Goal: Task Accomplishment & Management: Use online tool/utility

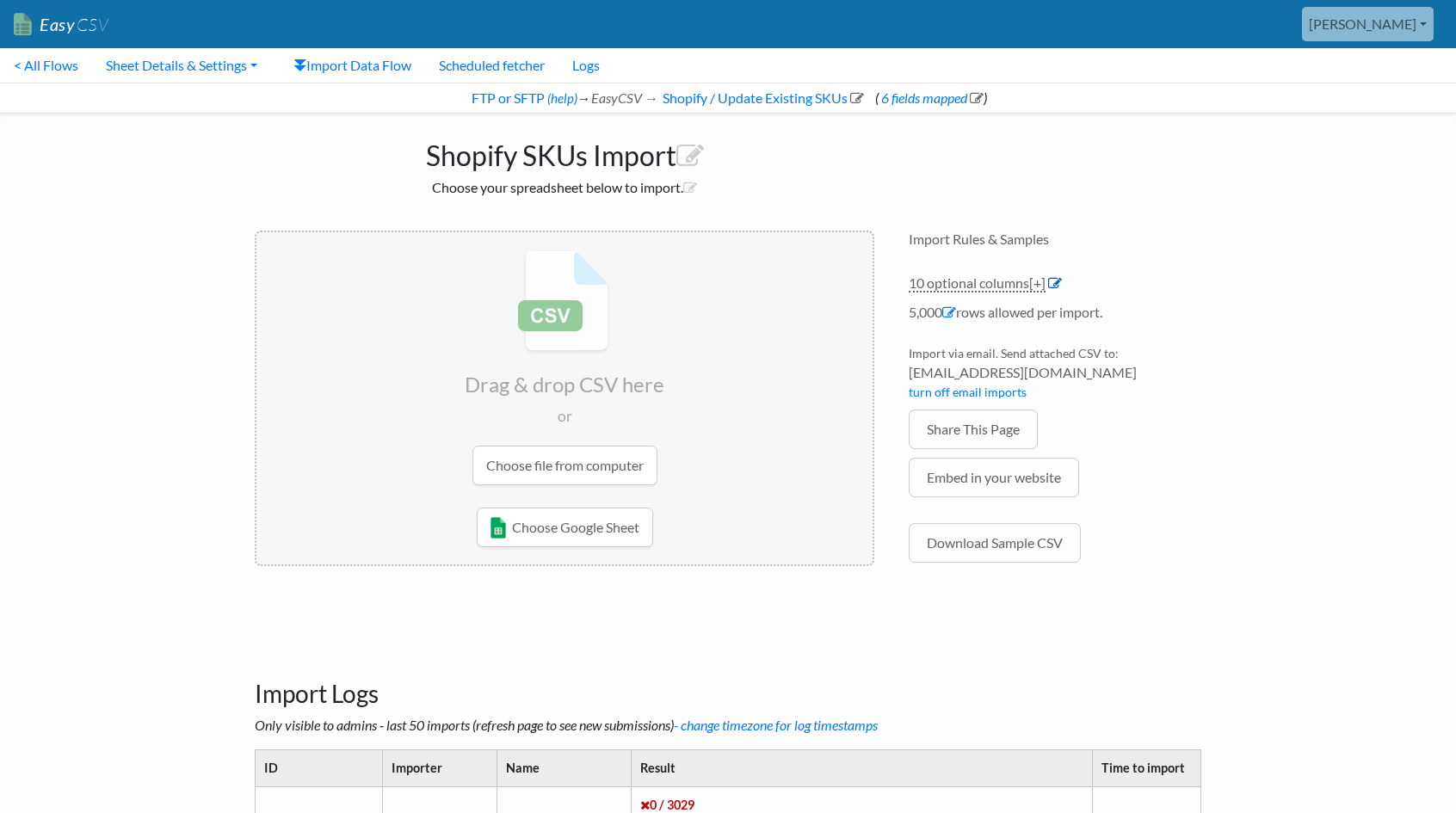
click at [1054, 282] on icon at bounding box center [1054, 283] width 13 height 13
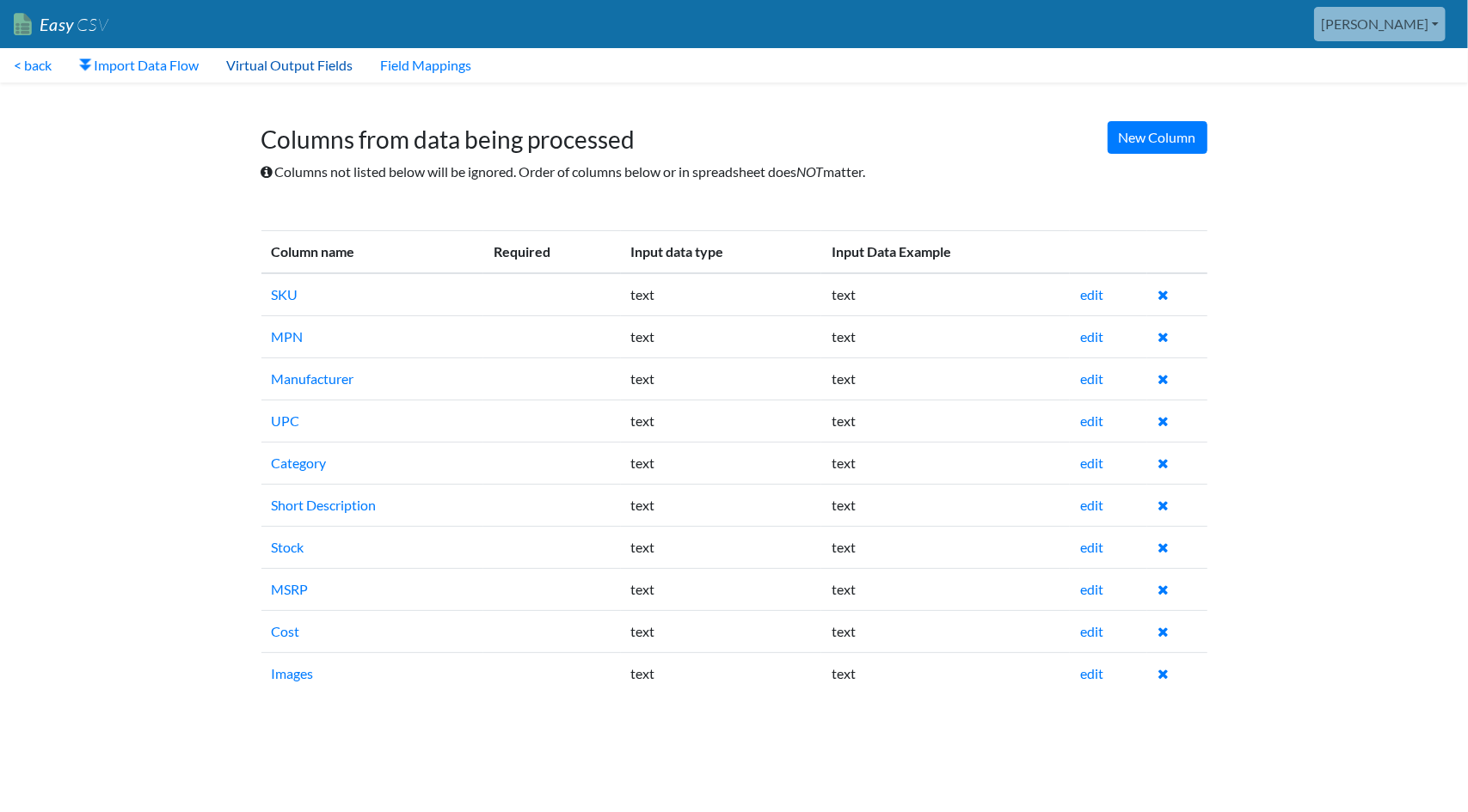
click at [353, 72] on link "Virtual Output Fields" at bounding box center [289, 65] width 154 height 34
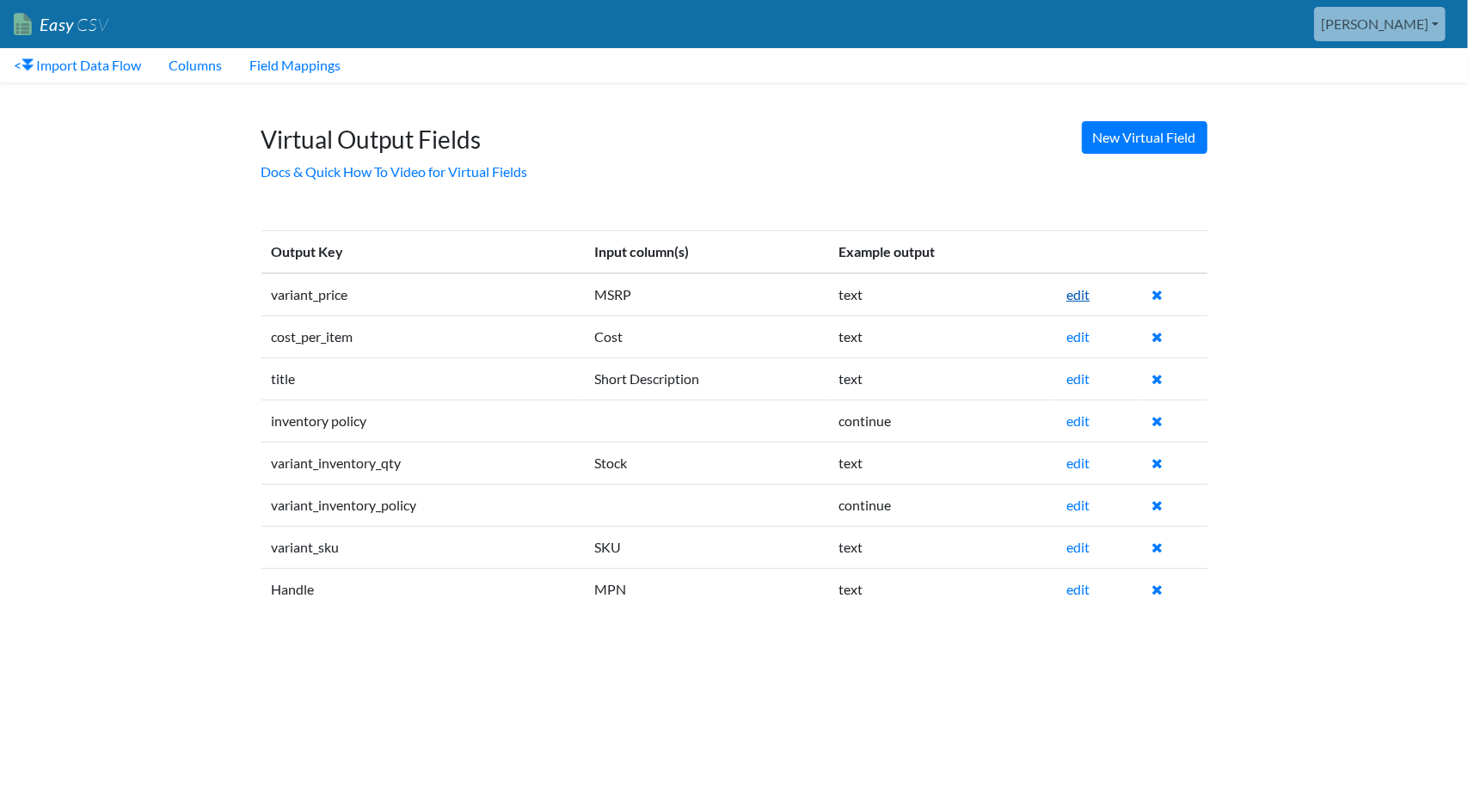
click at [1085, 298] on link "edit" at bounding box center [1078, 294] width 23 height 16
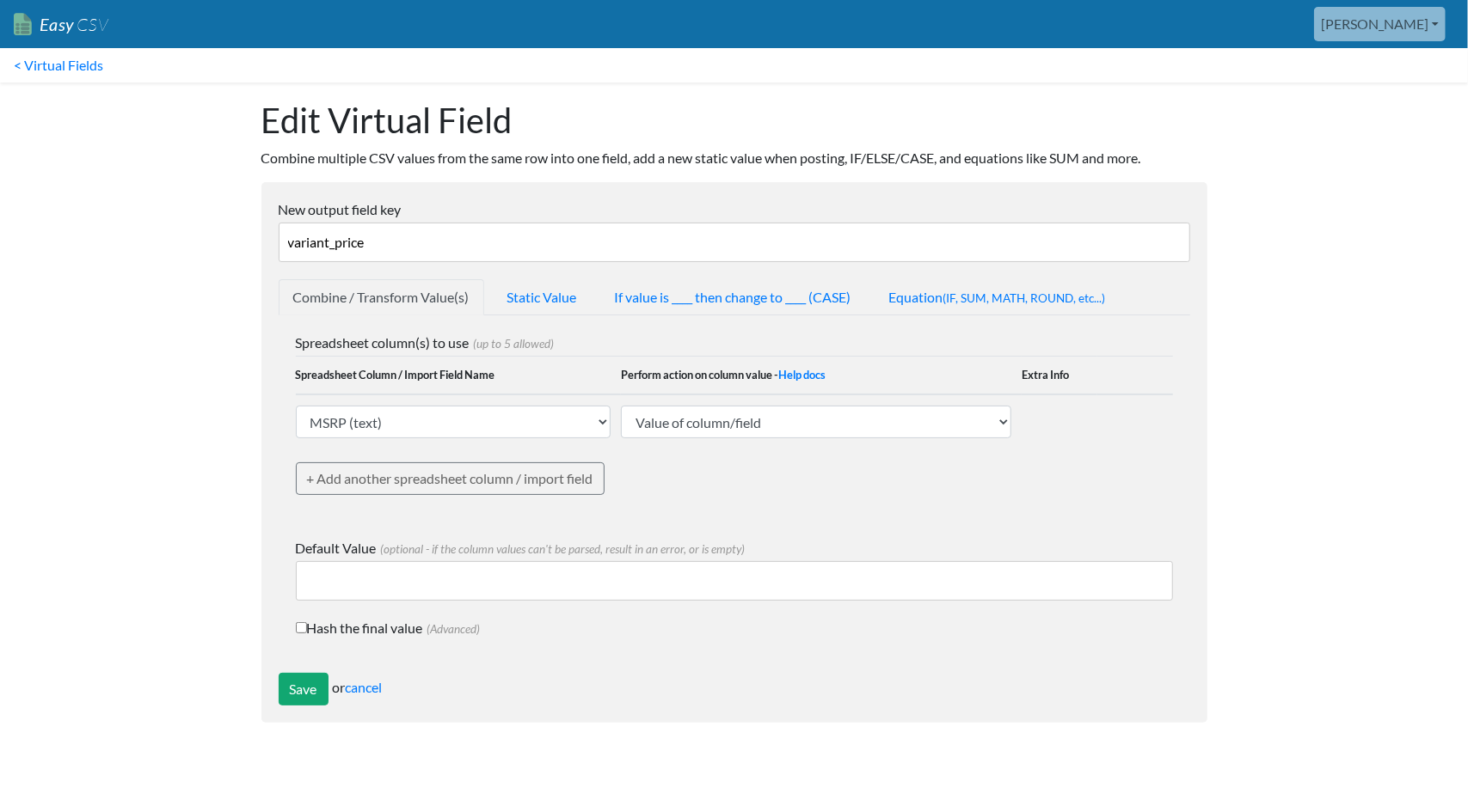
drag, startPoint x: 427, startPoint y: 247, endPoint x: 208, endPoint y: 240, distance: 219.1
click at [208, 240] on body "Easy CSV [PERSON_NAME] Evovlehealthfl All Flows All CSV Generators Business & P…" at bounding box center [734, 370] width 1468 height 740
type input "Variant Price"
click at [299, 678] on input "Save" at bounding box center [303, 689] width 50 height 33
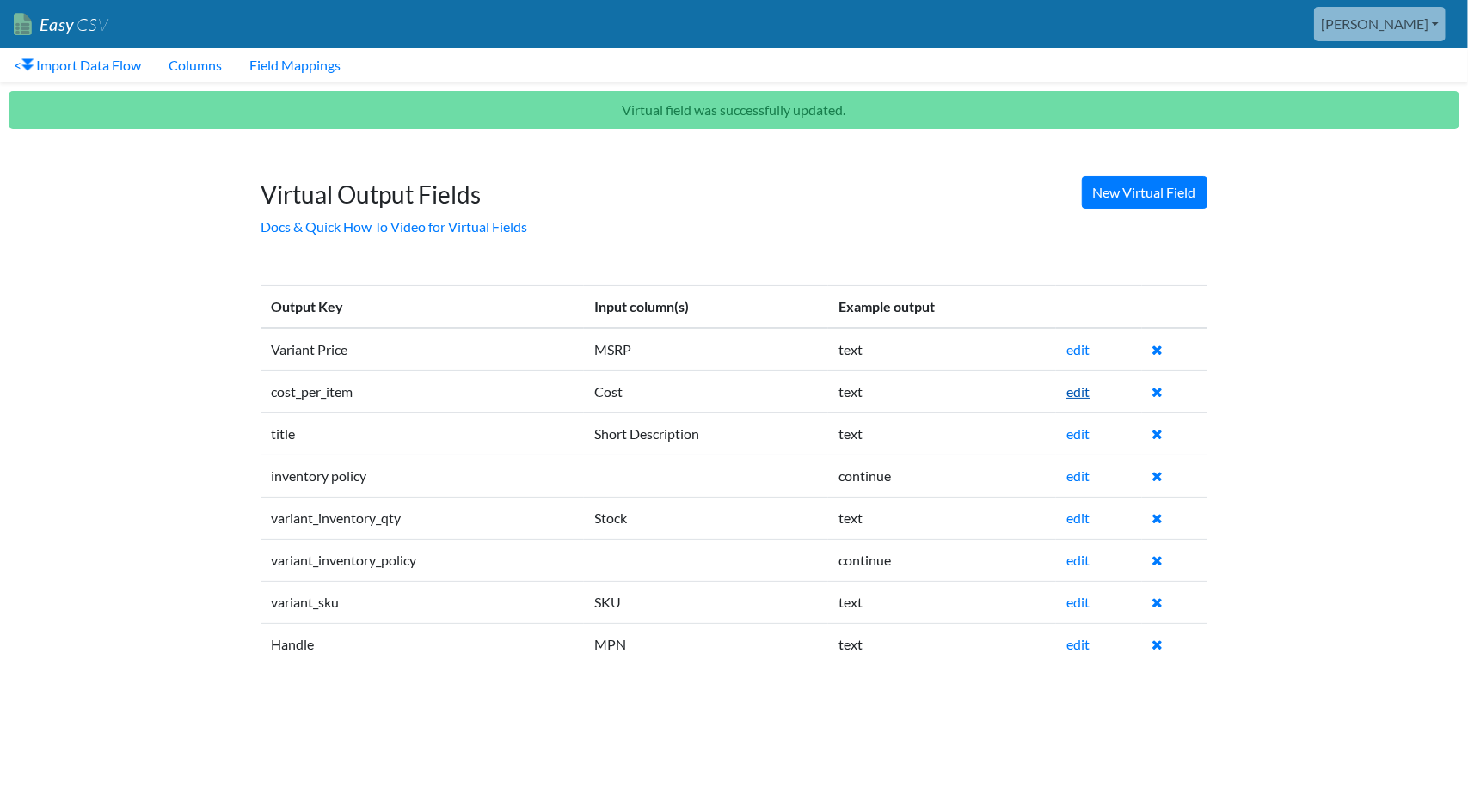
click at [1078, 390] on link "edit" at bounding box center [1078, 392] width 23 height 16
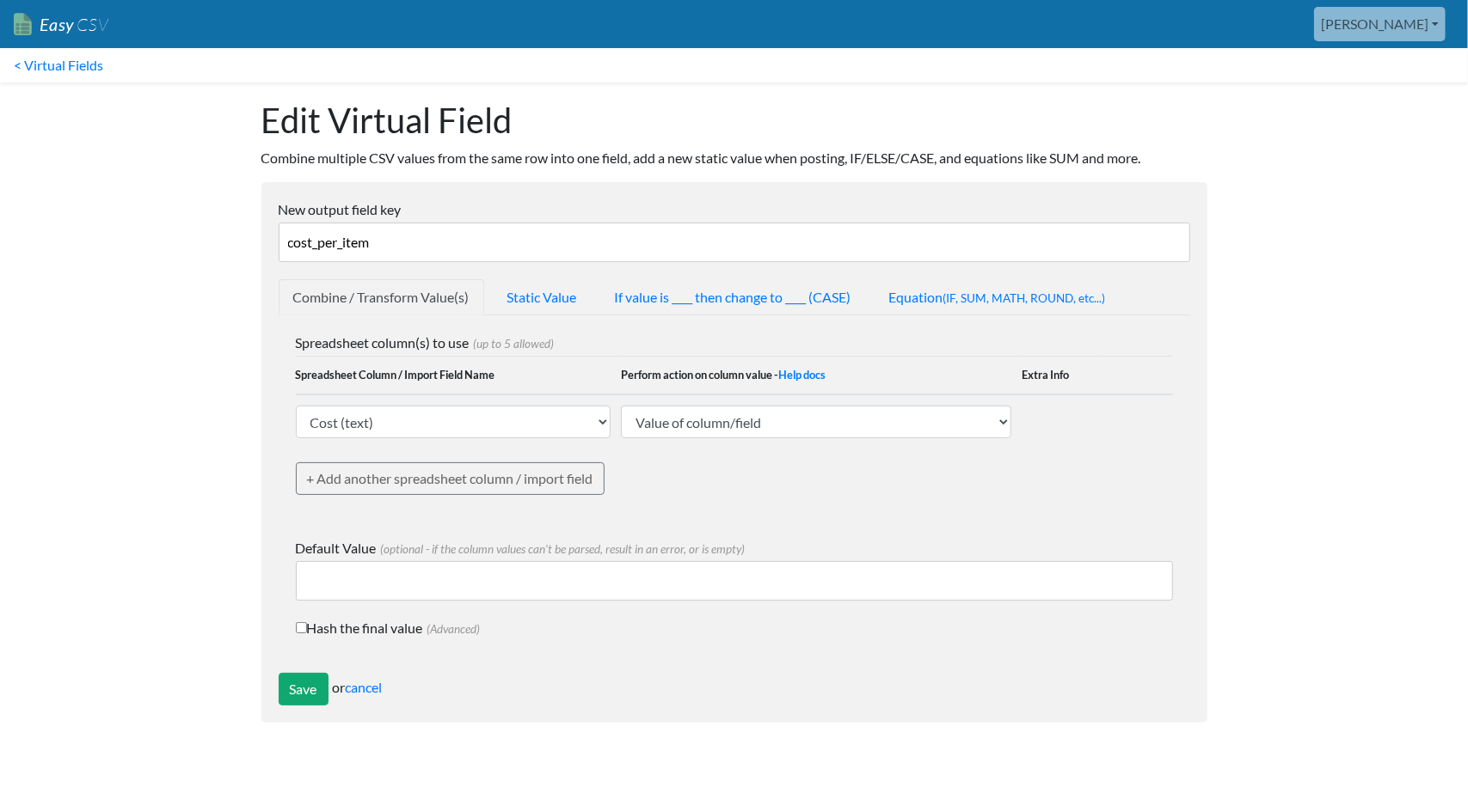
drag, startPoint x: 333, startPoint y: 247, endPoint x: 207, endPoint y: 249, distance: 126.0
click at [207, 249] on body "Easy CSV todd Evovlehealthfl All Flows All CSV Generators Business & Plan Info …" at bounding box center [734, 370] width 1468 height 740
type input "Cost Per Item"
click at [301, 685] on input "Save" at bounding box center [303, 689] width 50 height 33
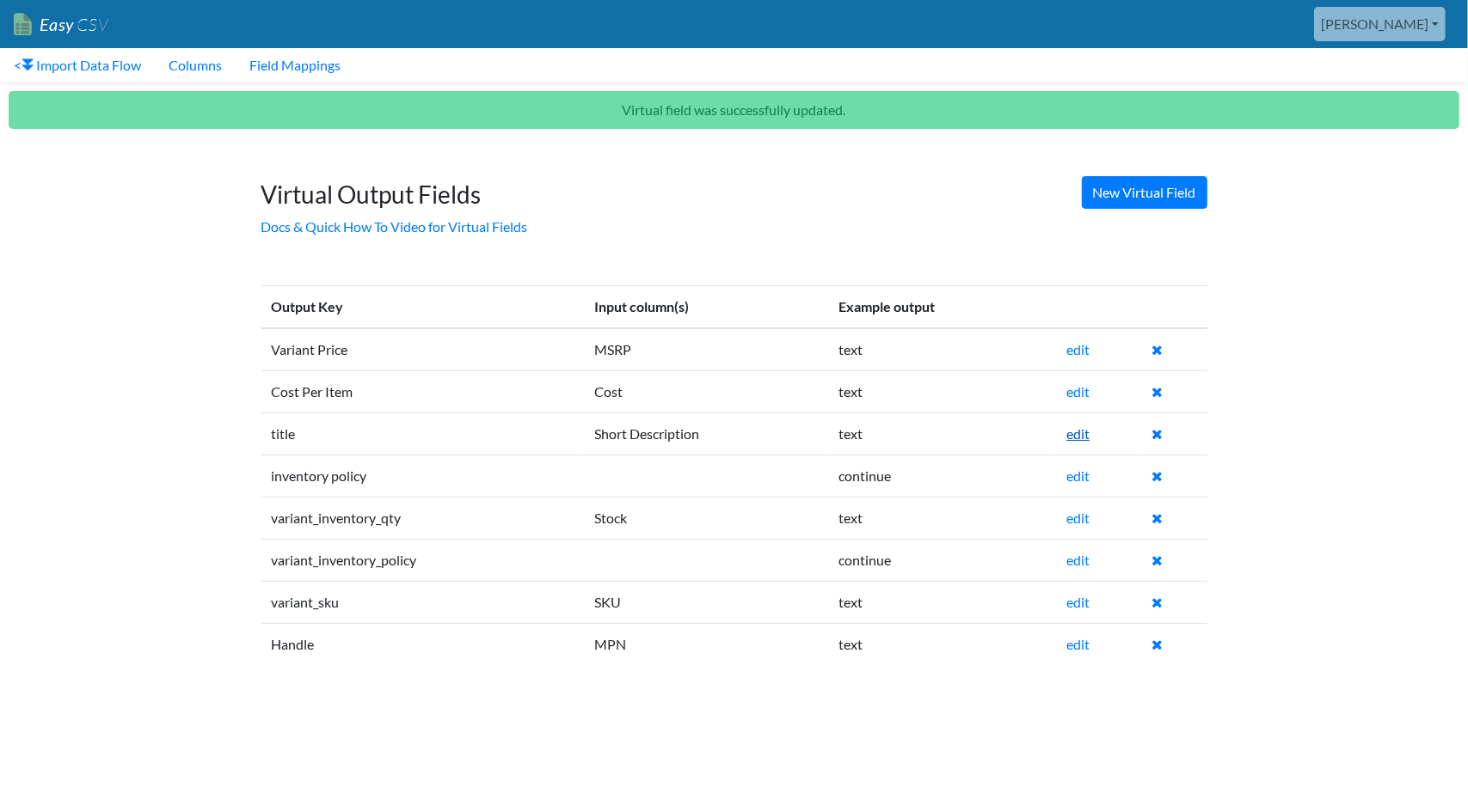
click at [1082, 436] on link "edit" at bounding box center [1078, 434] width 23 height 16
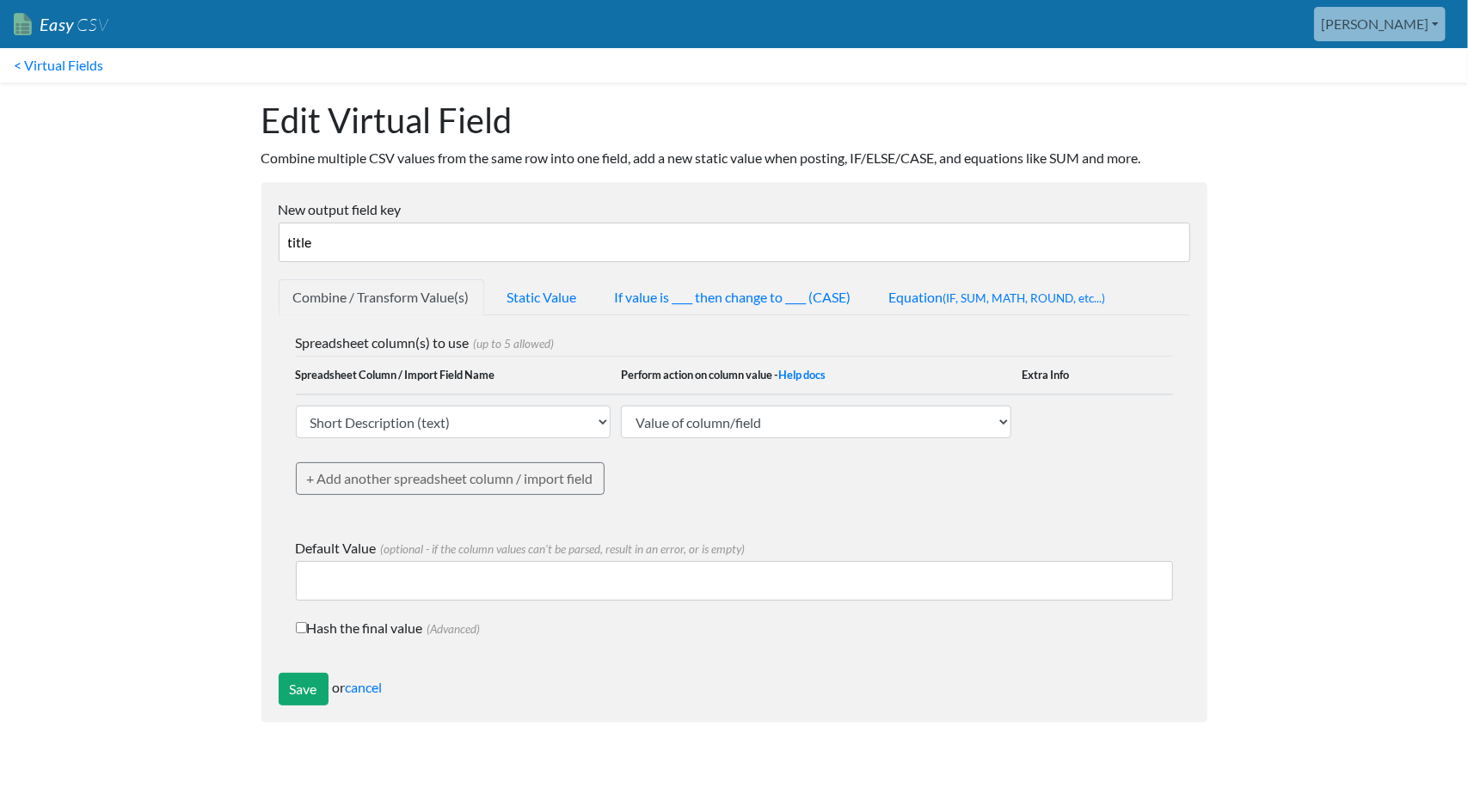
drag, startPoint x: 322, startPoint y: 249, endPoint x: 222, endPoint y: 241, distance: 100.3
click at [227, 243] on body "Easy CSV todd Evovlehealthfl All Flows All CSV Generators Business & Plan Info …" at bounding box center [734, 370] width 1468 height 740
type input "Title"
click at [294, 695] on input "Save" at bounding box center [303, 689] width 50 height 33
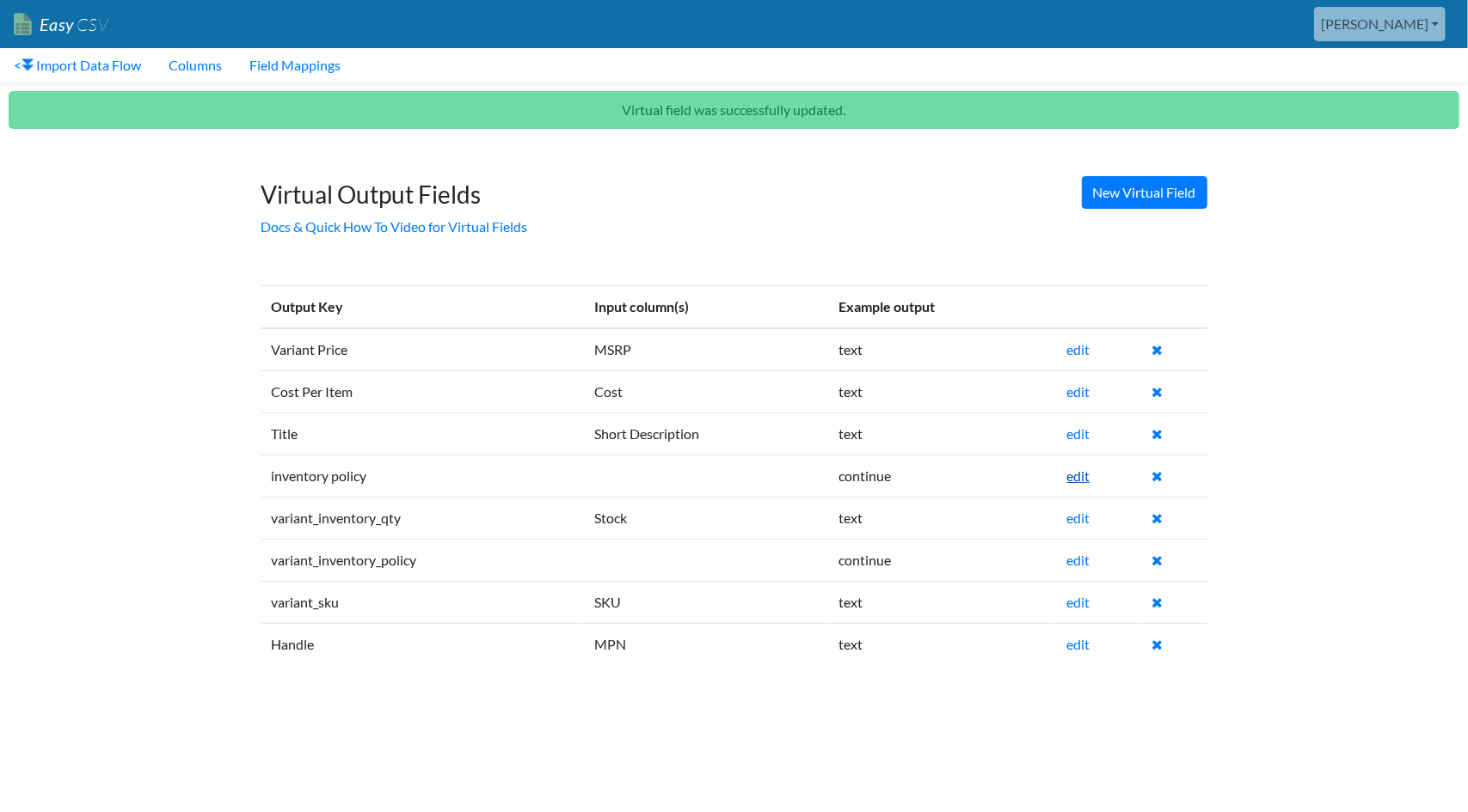
click at [1080, 478] on link "edit" at bounding box center [1078, 476] width 23 height 16
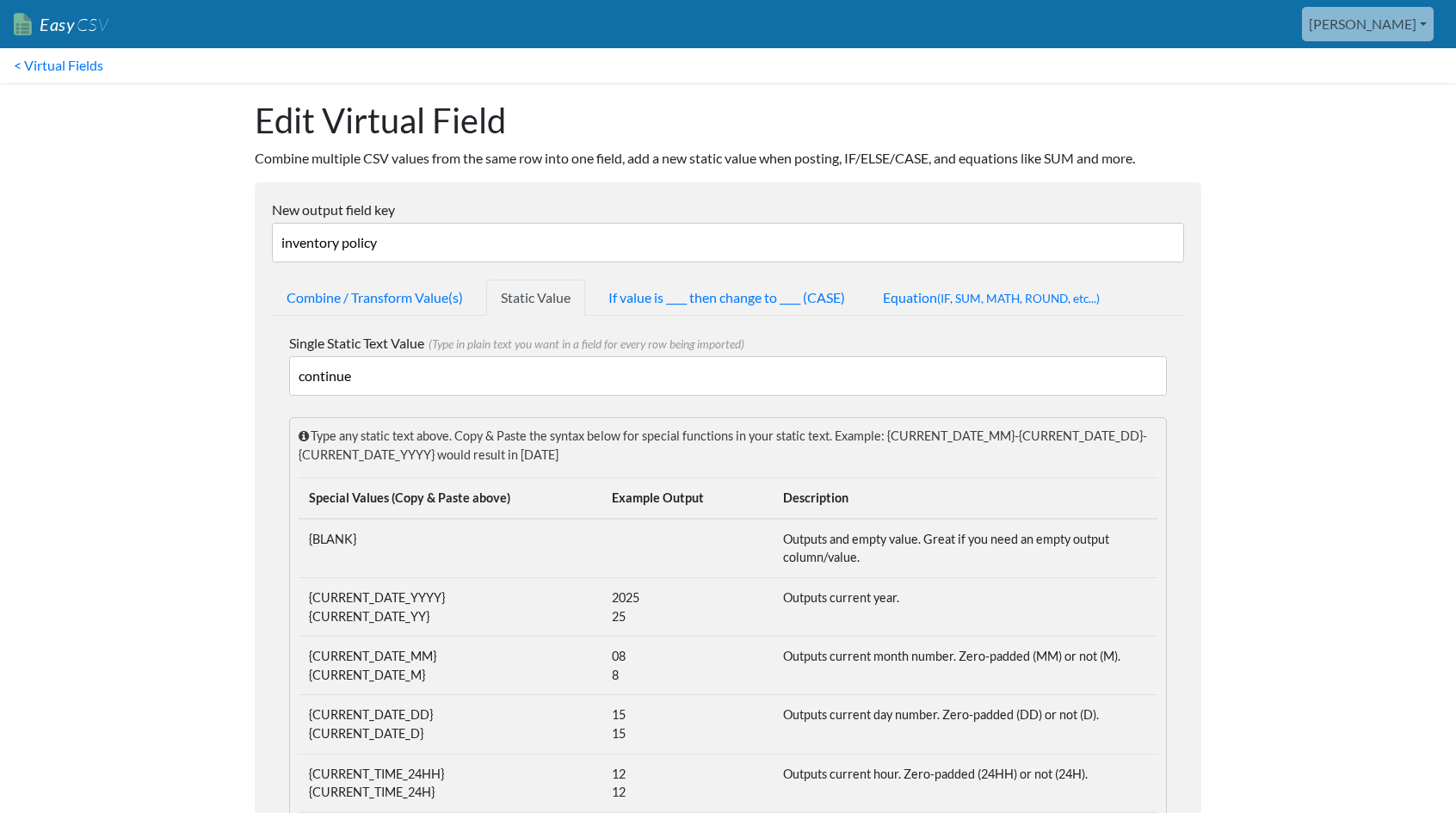
drag, startPoint x: 414, startPoint y: 249, endPoint x: 234, endPoint y: 244, distance: 180.1
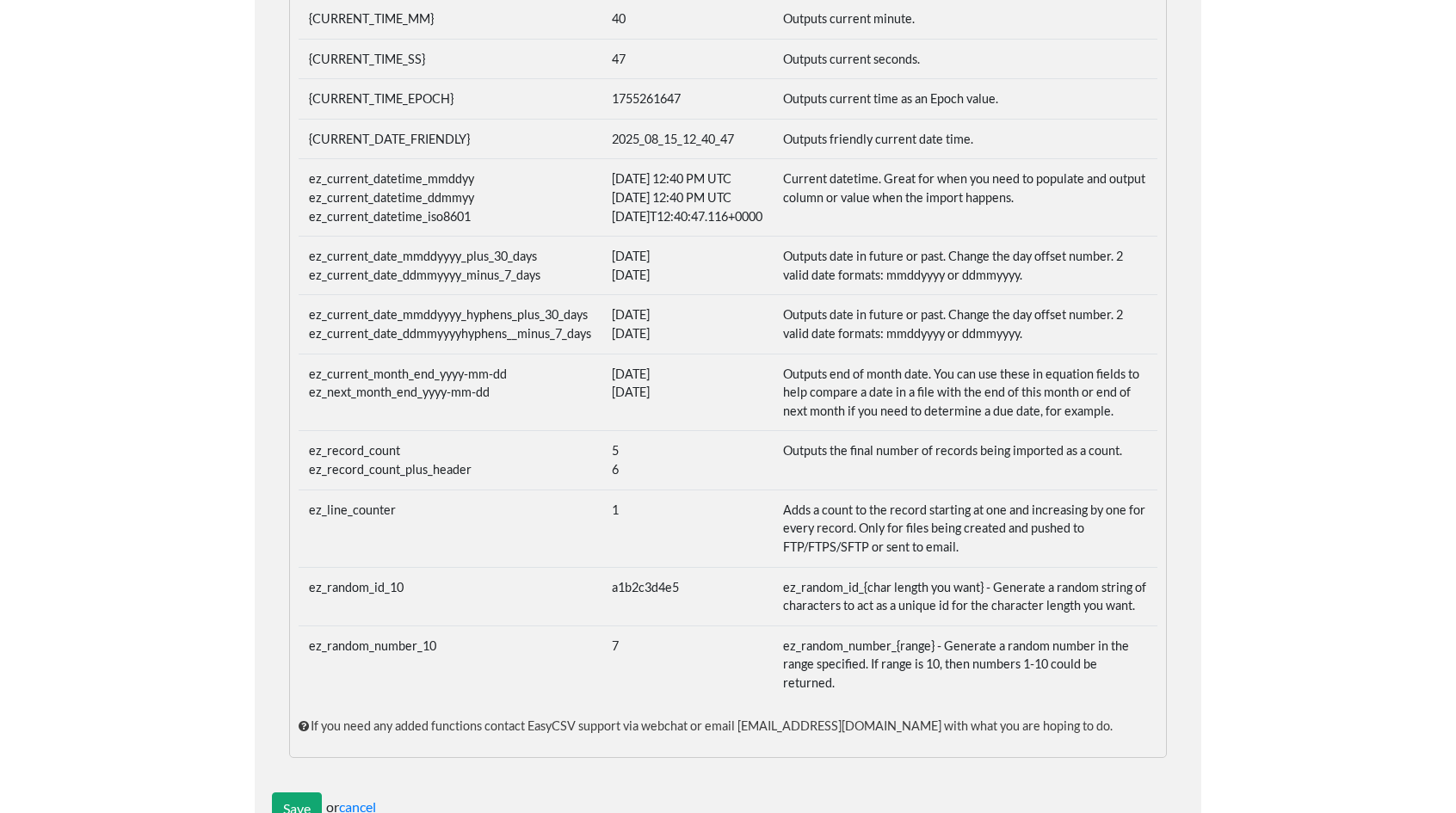
scroll to position [866, 0]
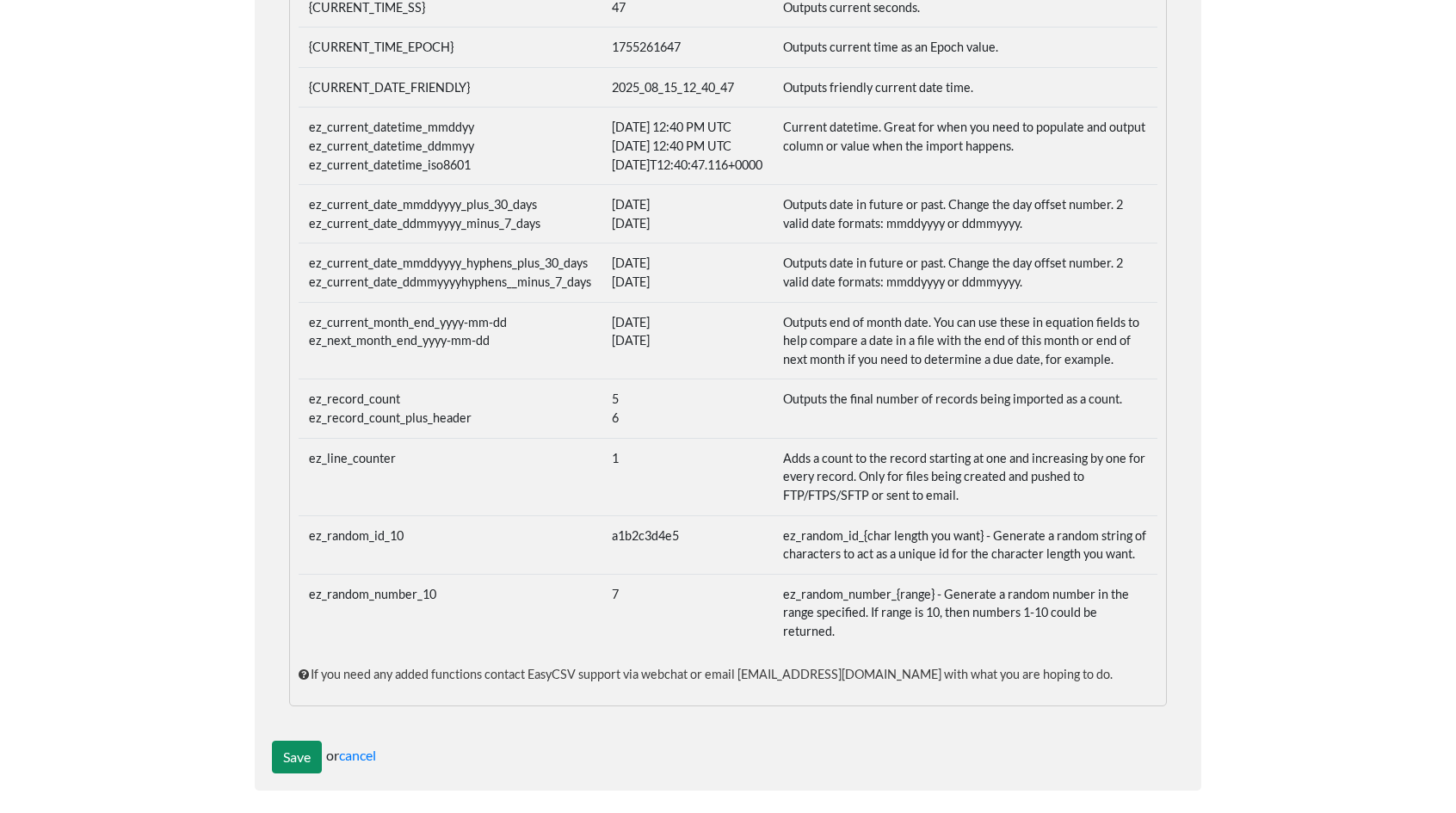
type input "Inventory Policy"
click at [292, 741] on input "Save" at bounding box center [297, 757] width 50 height 33
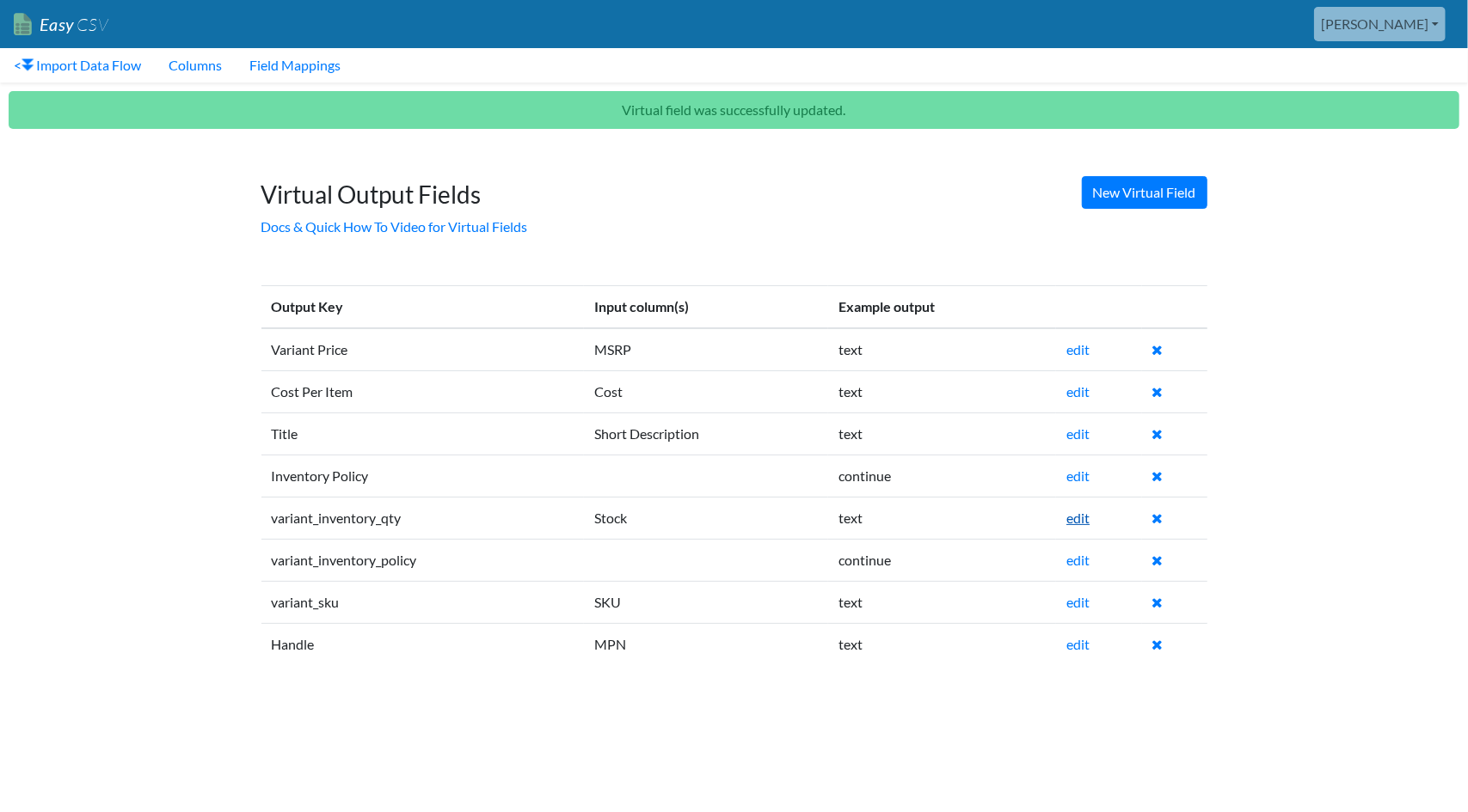
drag, startPoint x: 1083, startPoint y: 518, endPoint x: 1051, endPoint y: 503, distance: 35.3
click at [1084, 517] on link "edit" at bounding box center [1078, 518] width 23 height 16
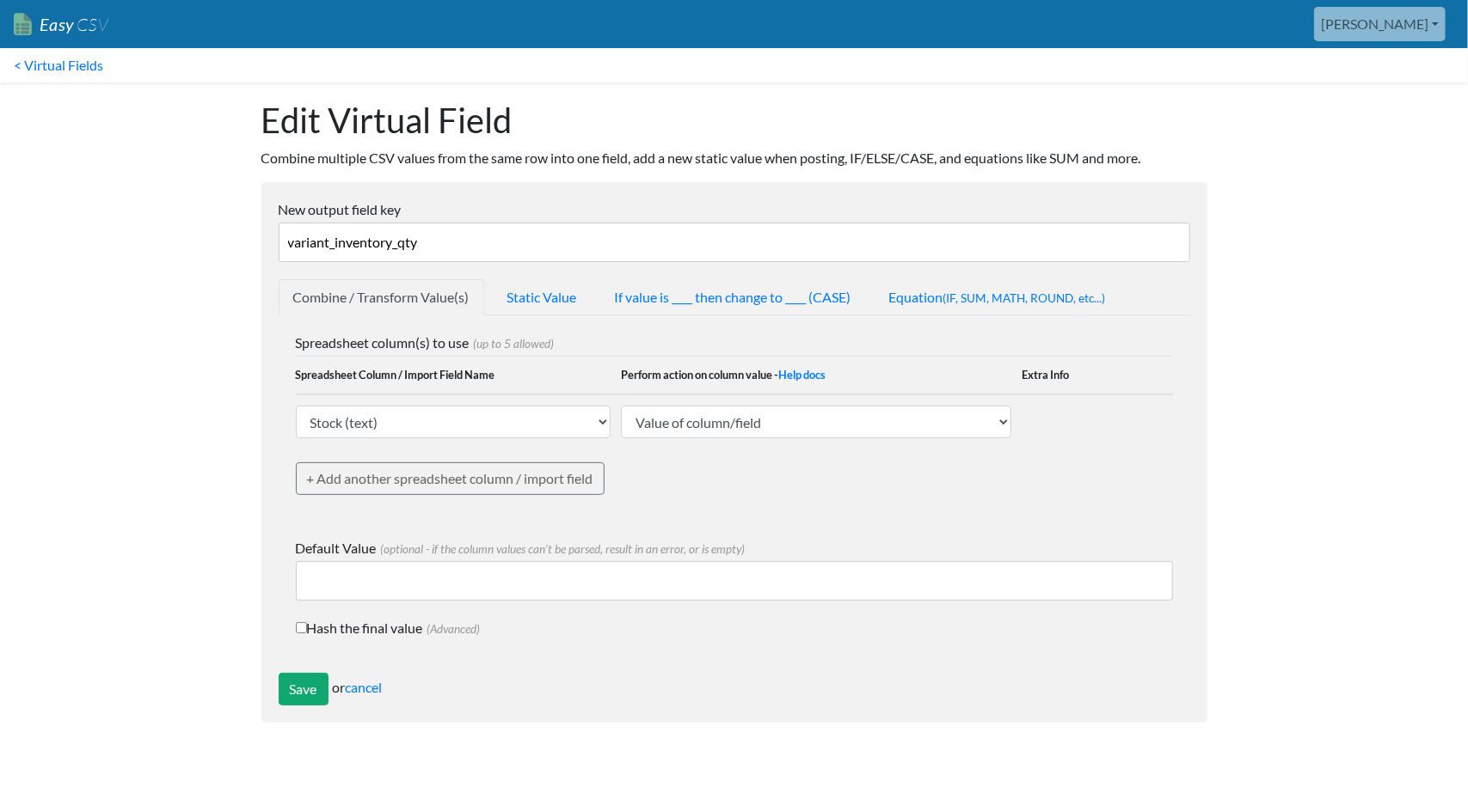
drag, startPoint x: 453, startPoint y: 238, endPoint x: 242, endPoint y: 257, distance: 211.9
click at [242, 257] on body "Easy CSV todd Evovlehealthfl All Flows All CSV Generators Business & Plan Info …" at bounding box center [734, 370] width 1468 height 740
click at [242, 256] on body "Easy CSV todd Evovlehealthfl All Flows All CSV Generators Business & Plan Info …" at bounding box center [734, 370] width 1468 height 740
type input "Variant Inventory Qty"
click at [300, 685] on input "Save" at bounding box center [303, 689] width 50 height 33
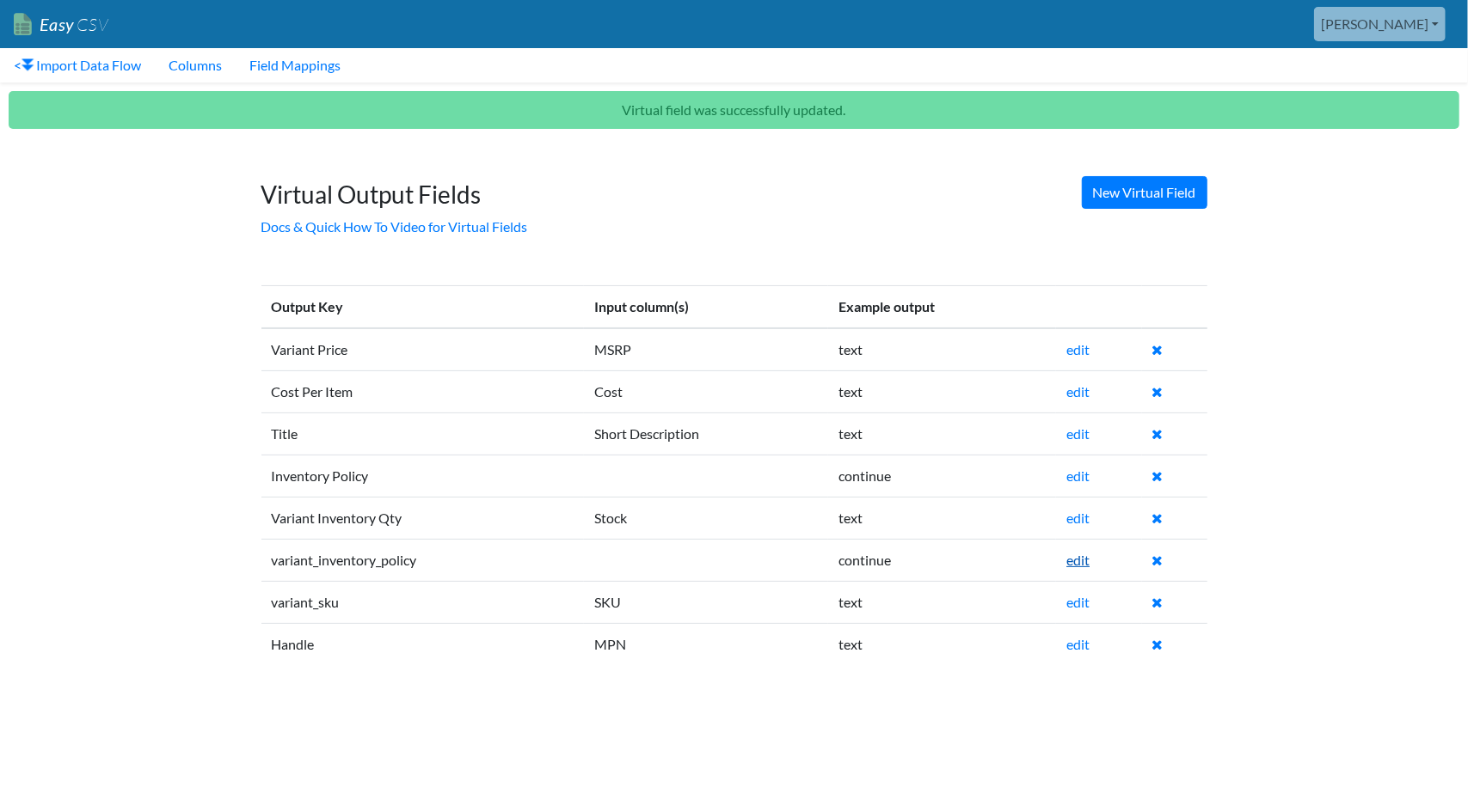
click at [1083, 558] on link "edit" at bounding box center [1078, 560] width 23 height 16
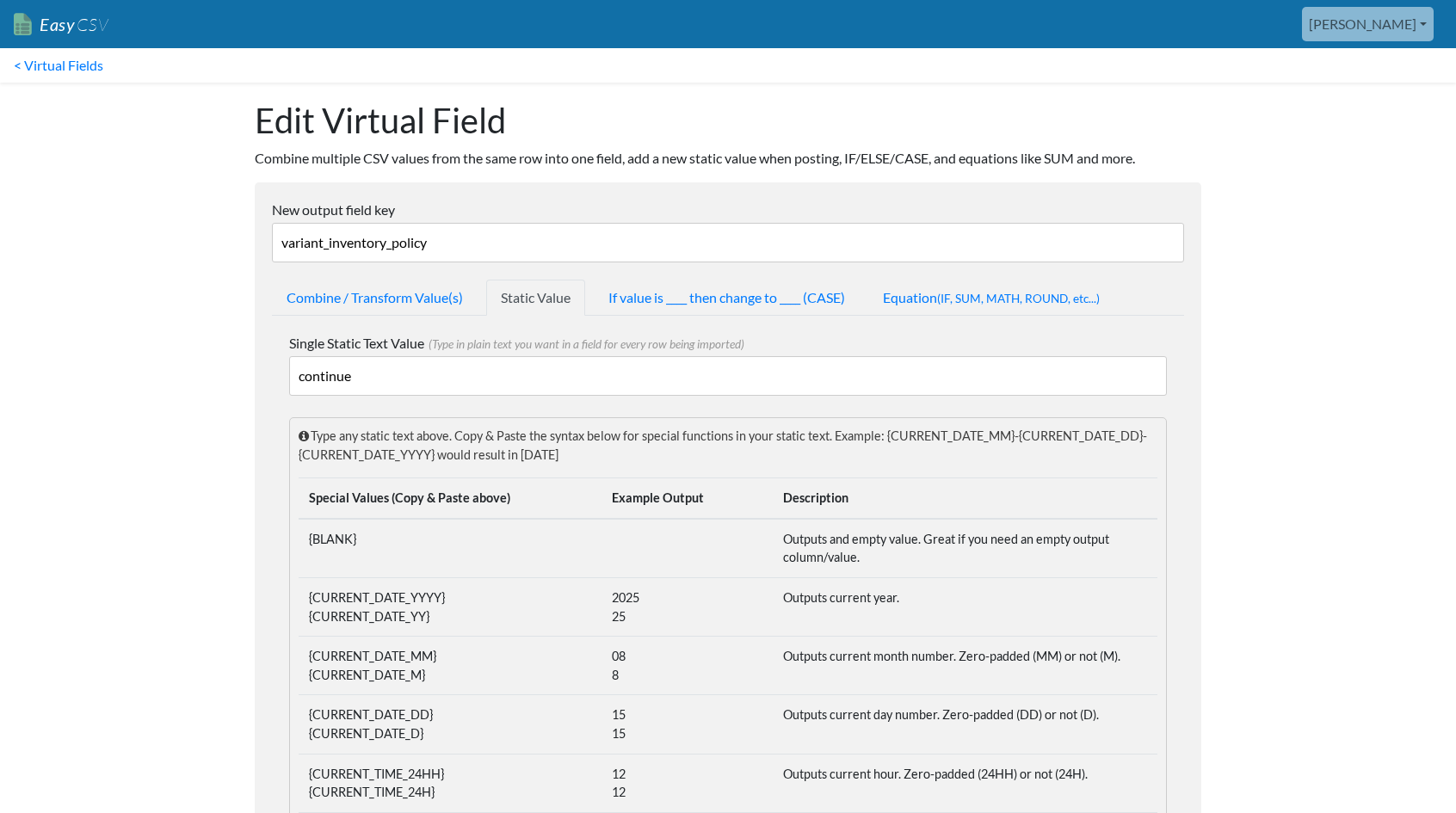
drag, startPoint x: 456, startPoint y: 240, endPoint x: 253, endPoint y: 227, distance: 203.4
click at [291, 244] on input "variant_inventory_policy" at bounding box center [728, 243] width 912 height 39
click at [332, 246] on input "Variant_inventory_policy" at bounding box center [728, 243] width 912 height 39
click at [402, 245] on input "Variant Inventory_policy" at bounding box center [728, 243] width 912 height 39
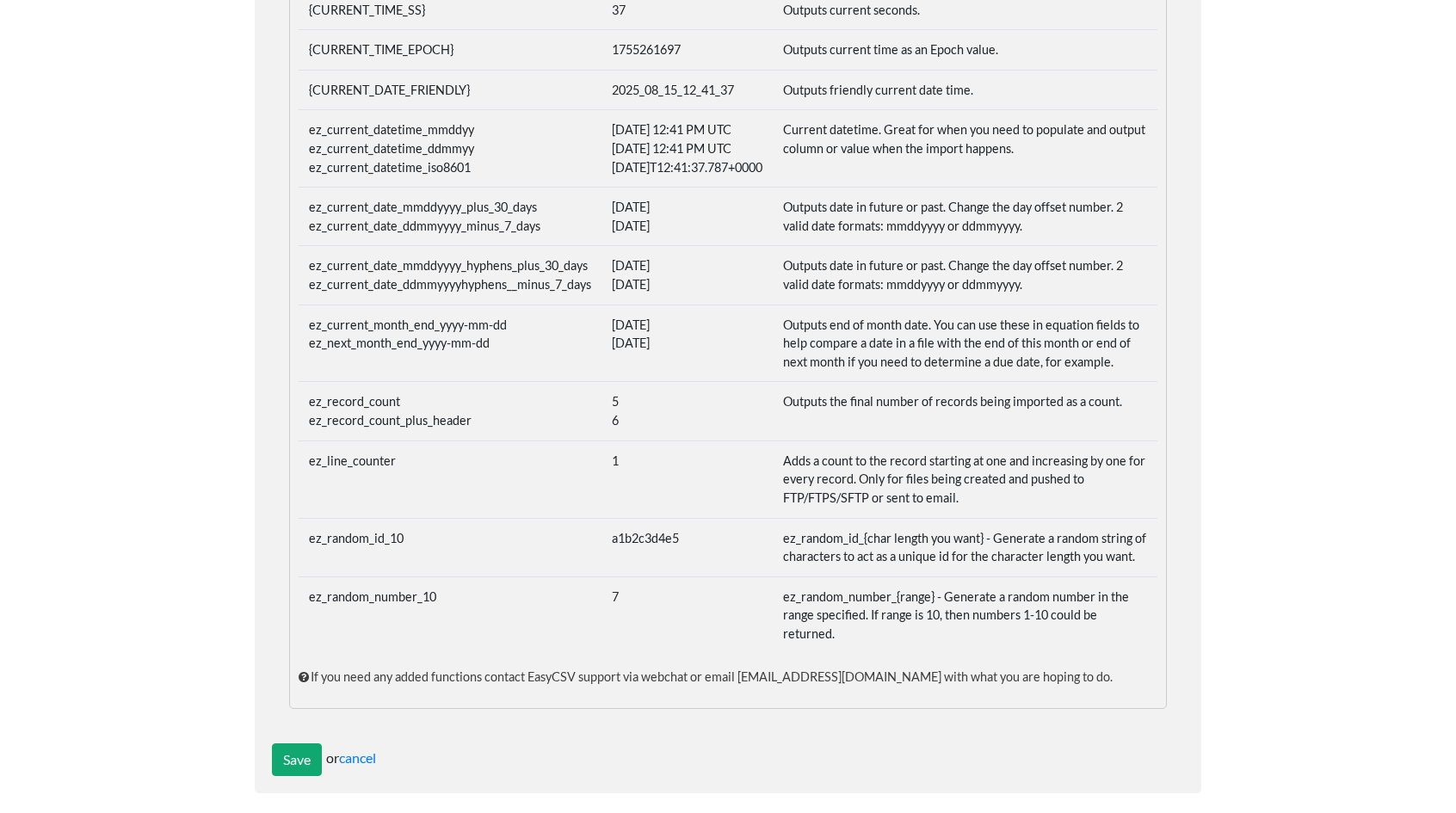
scroll to position [866, 0]
type input "Variant Inventory Policy"
click at [278, 743] on input "Save" at bounding box center [297, 757] width 50 height 33
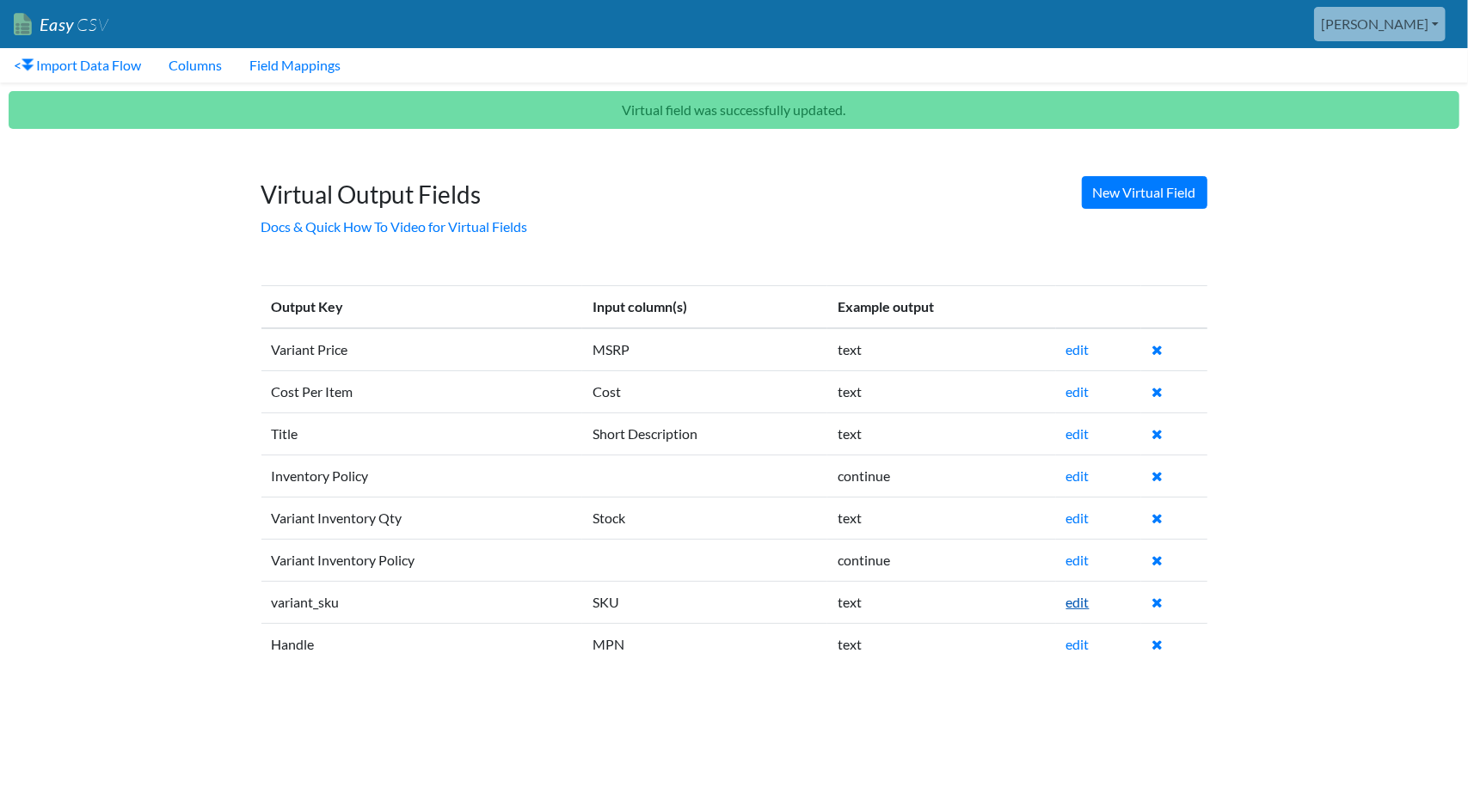
click at [1081, 604] on link "edit" at bounding box center [1078, 602] width 23 height 16
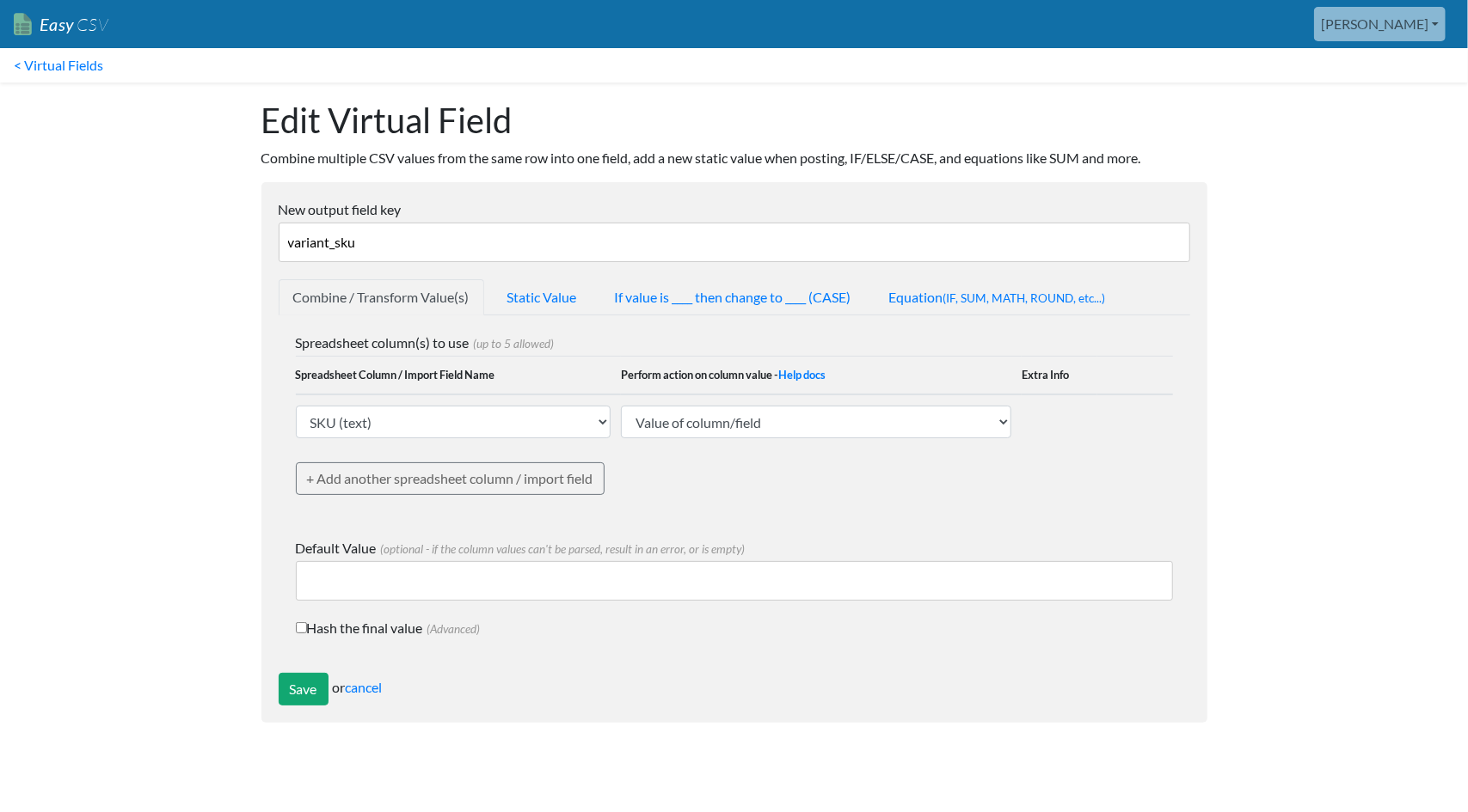
click at [294, 245] on input "variant_sku" at bounding box center [734, 242] width 912 height 39
click at [343, 245] on input "Variant_sku" at bounding box center [734, 242] width 912 height 39
click at [360, 239] on input "Variant Sku" at bounding box center [734, 242] width 912 height 39
type input "Variant SKU"
click at [310, 684] on input "Save" at bounding box center [303, 689] width 50 height 33
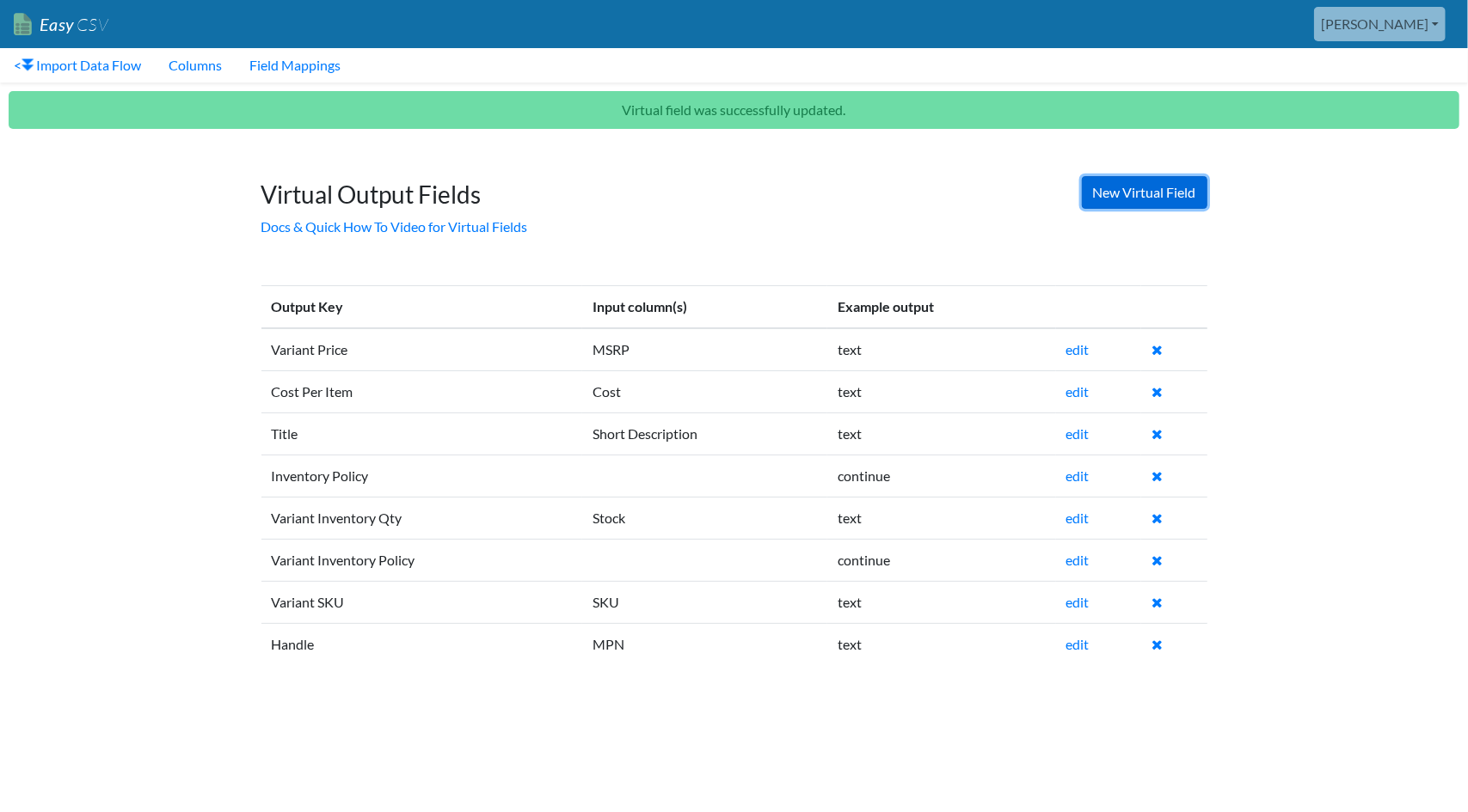
click at [1111, 195] on link "New Virtual Field" at bounding box center [1144, 192] width 125 height 33
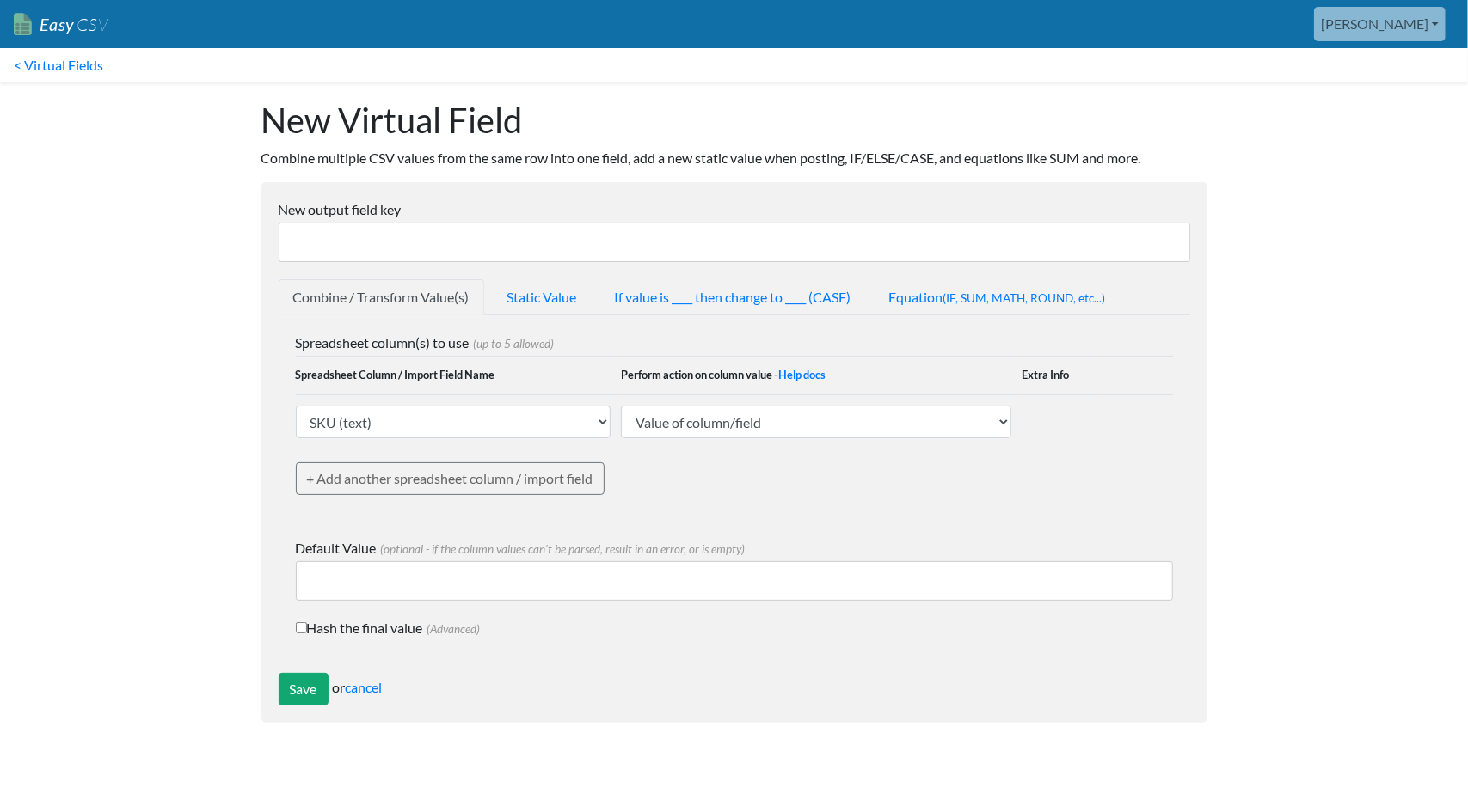
click at [440, 245] on input "New output field key" at bounding box center [734, 242] width 912 height 39
type input "Variant Inventory Tracker"
click at [554, 415] on select "SKU (text) MPN (text) Manufacturer (text) UPC (text) Category (text) Short Desc…" at bounding box center [454, 422] width 316 height 33
click at [827, 115] on h1 "New Virtual Field" at bounding box center [734, 121] width 946 height 41
click at [556, 299] on link "Static Value" at bounding box center [542, 297] width 99 height 36
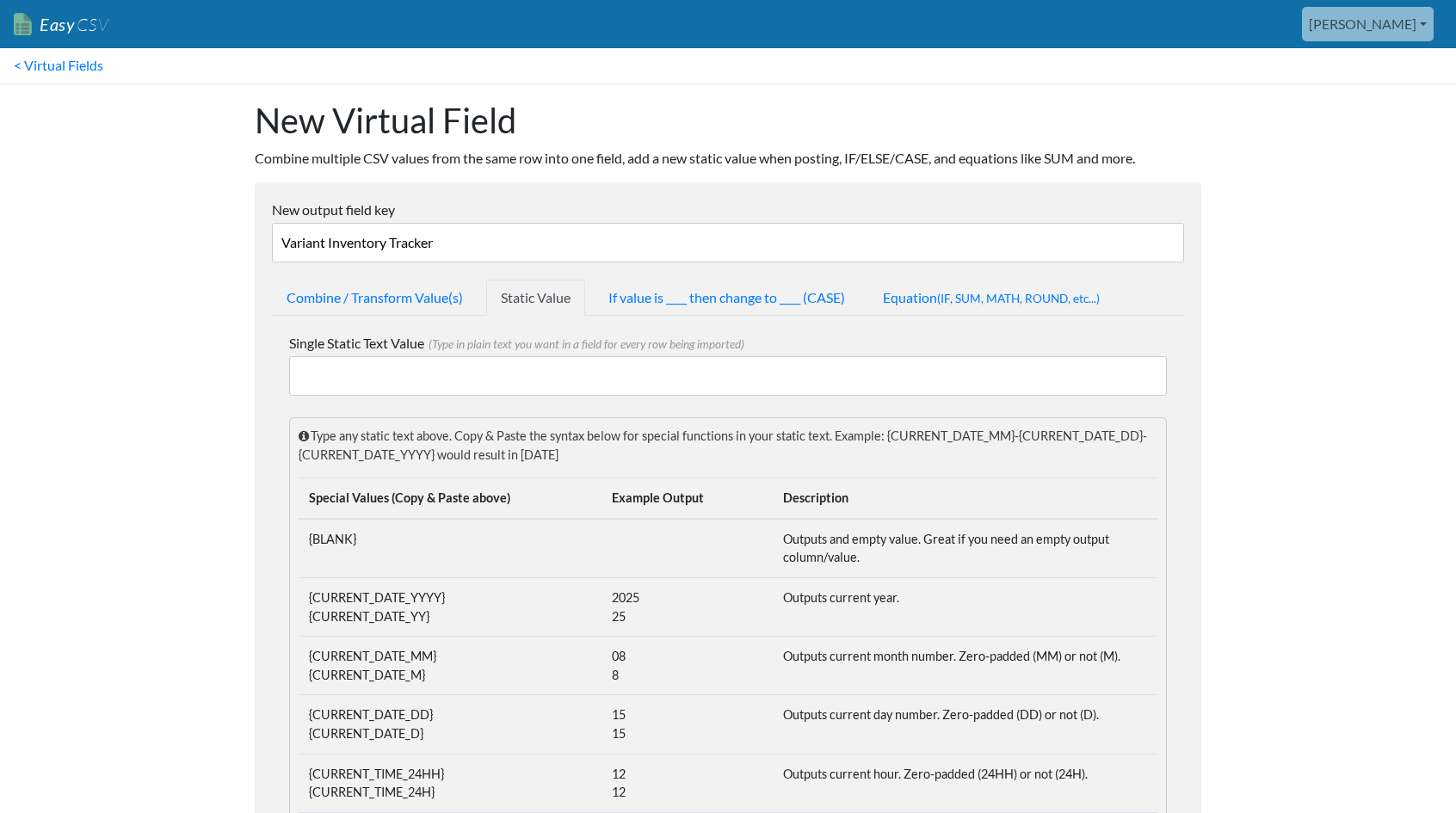
click at [456, 367] on input "Single Static Text Value (Type in plain text you want in a field for every row …" at bounding box center [728, 376] width 878 height 39
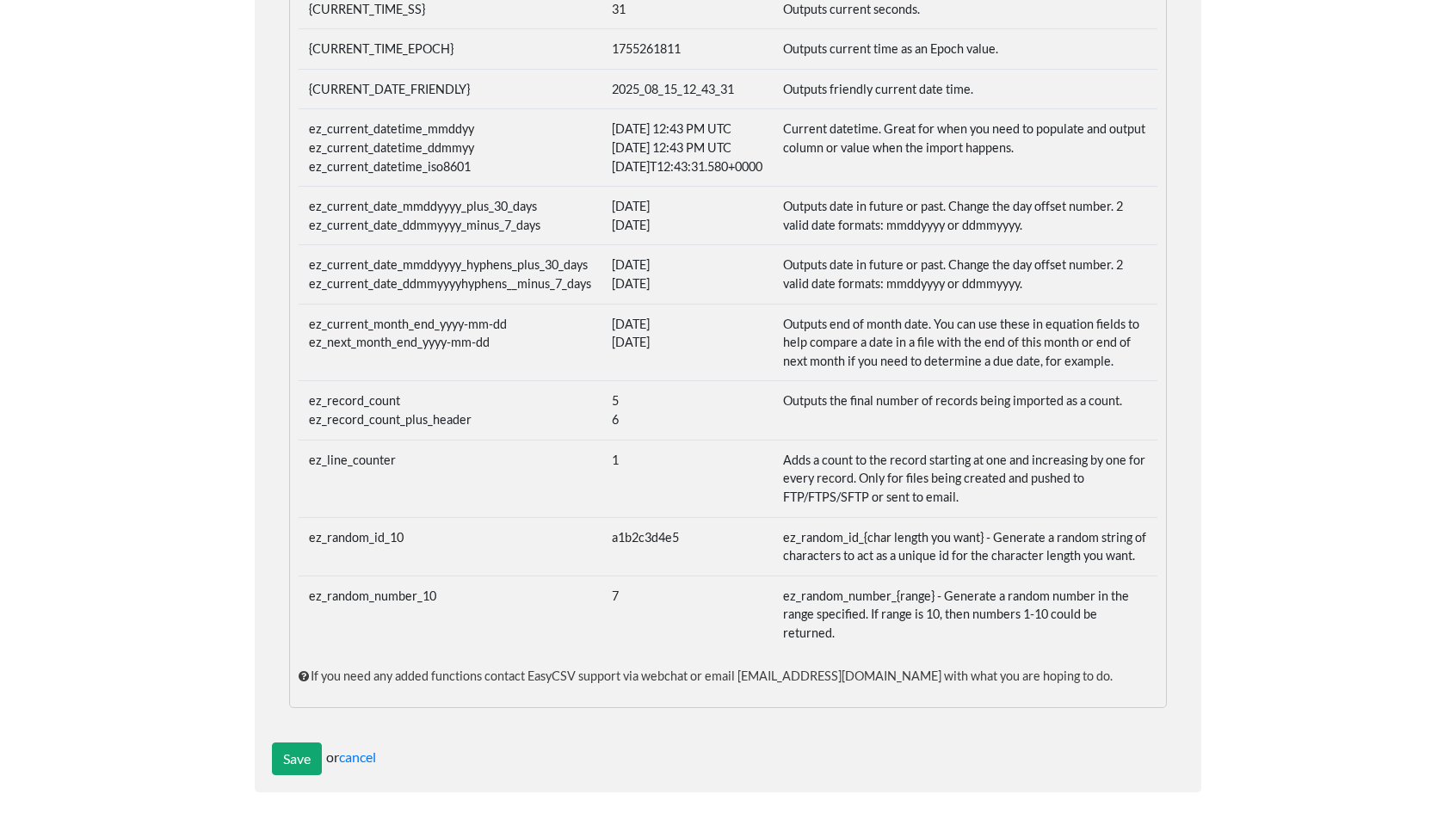
scroll to position [866, 0]
type input "Shopify"
click at [294, 755] on input "Save" at bounding box center [297, 757] width 50 height 33
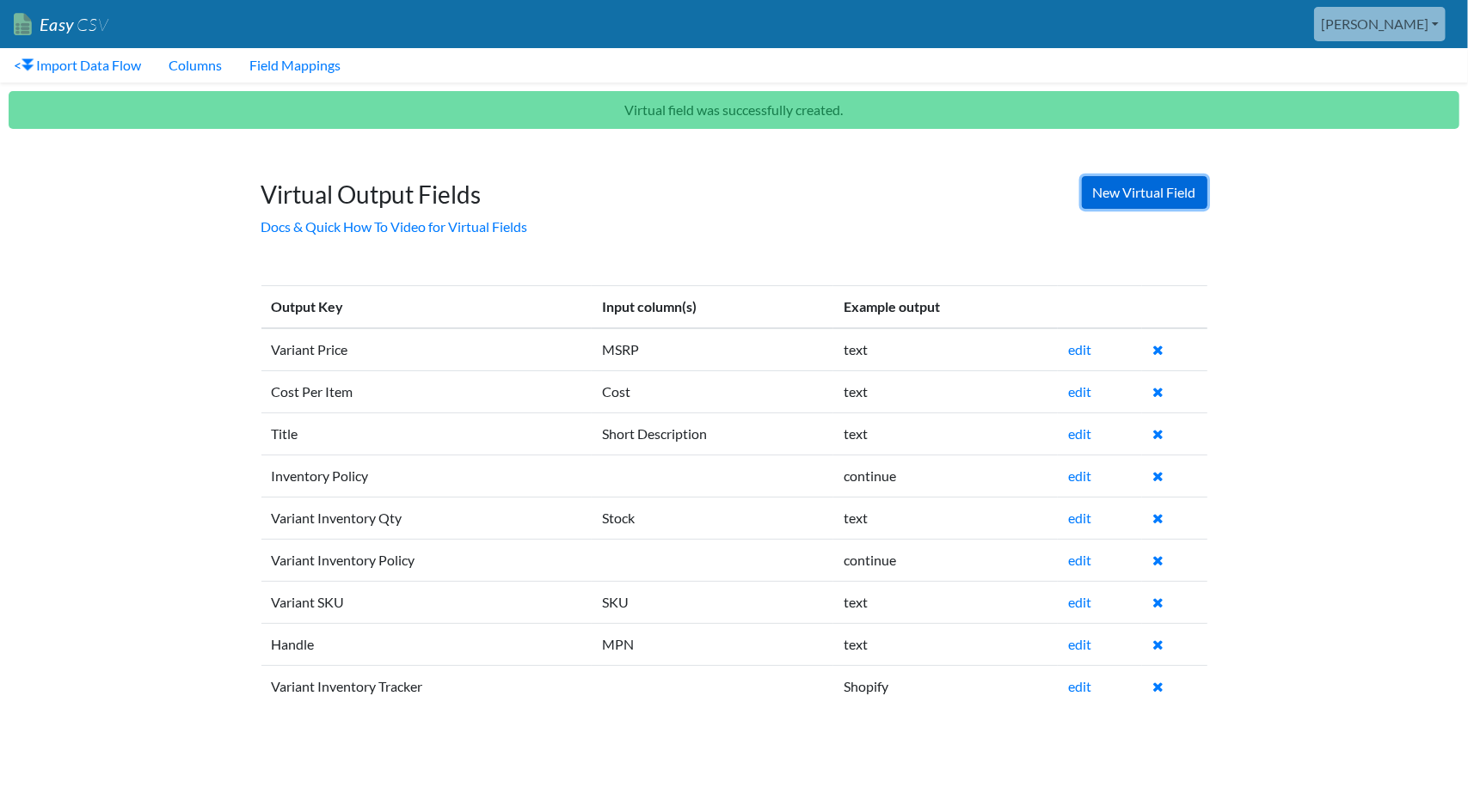
drag, startPoint x: 1118, startPoint y: 200, endPoint x: 1103, endPoint y: 202, distance: 15.1
click at [1118, 200] on link "New Virtual Field" at bounding box center [1144, 192] width 125 height 33
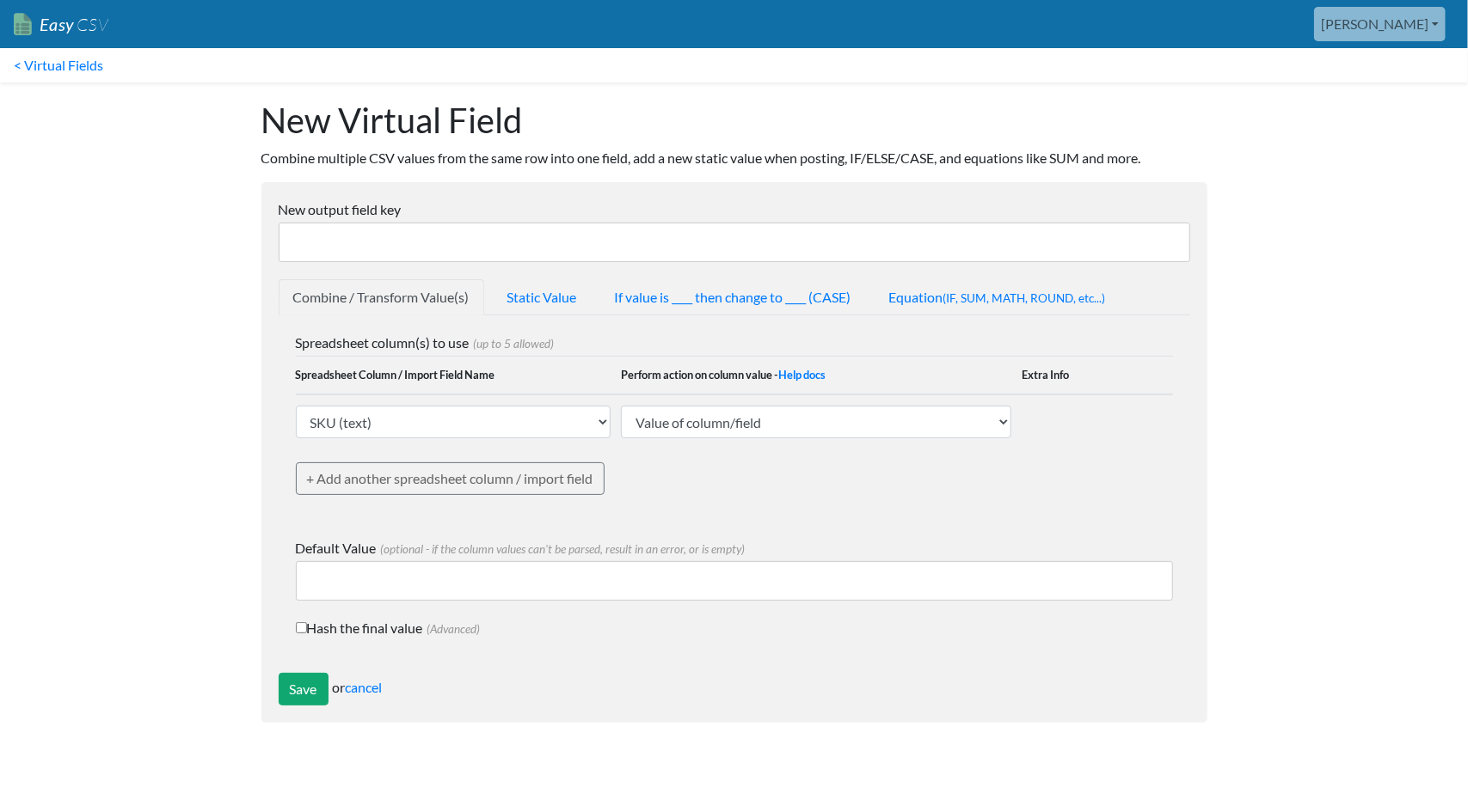
click at [355, 226] on input "New output field key" at bounding box center [734, 242] width 912 height 39
type input "Image Src"
click at [461, 426] on select "SKU (text) MPN (text) Manufacturer (text) UPC (text) Category (text) Short Desc…" at bounding box center [454, 422] width 316 height 33
select select "741734"
click at [296, 406] on select "SKU (text) MPN (text) Manufacturer (text) UPC (text) Category (text) Short Desc…" at bounding box center [454, 422] width 316 height 33
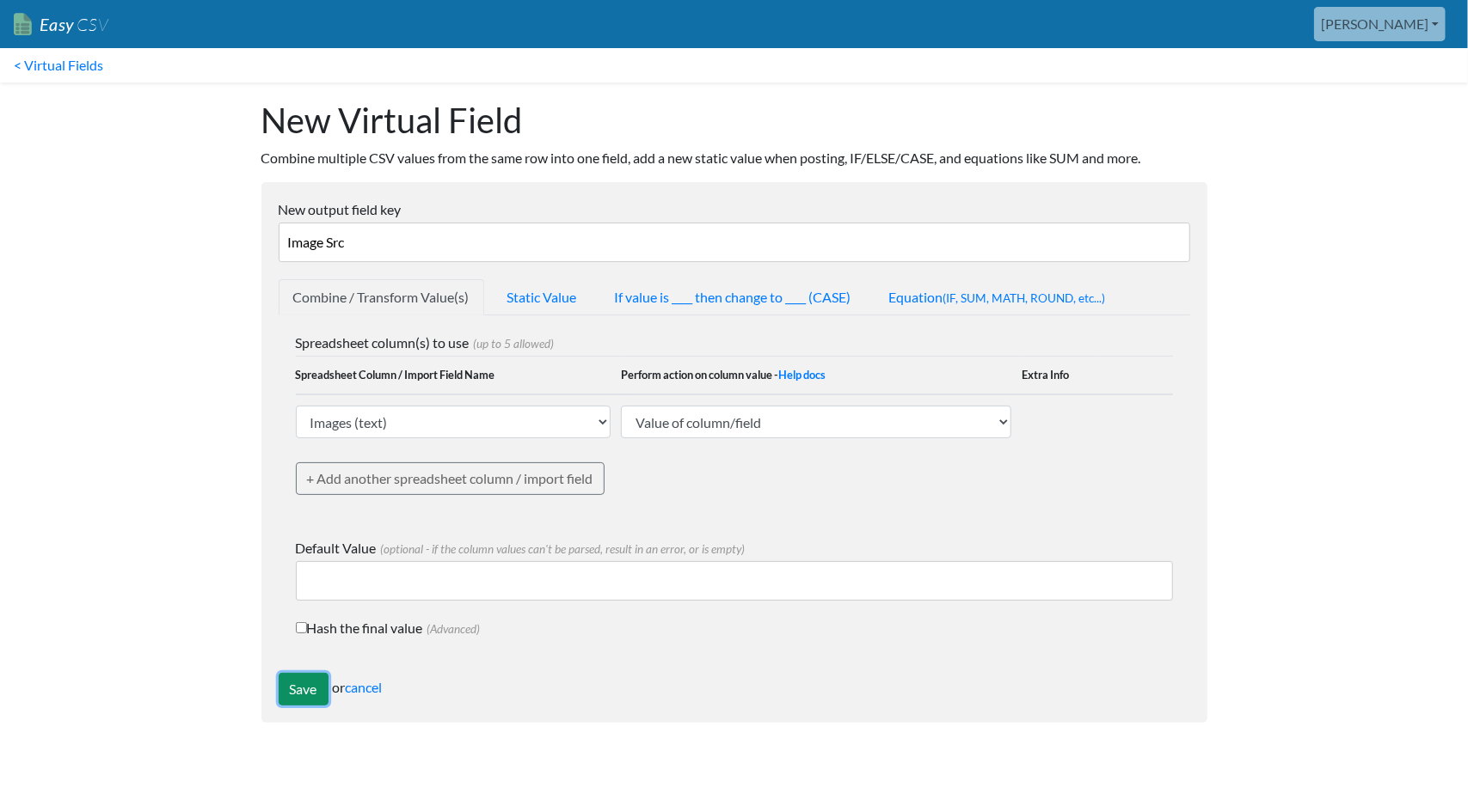
click at [302, 683] on input "Save" at bounding box center [303, 689] width 50 height 33
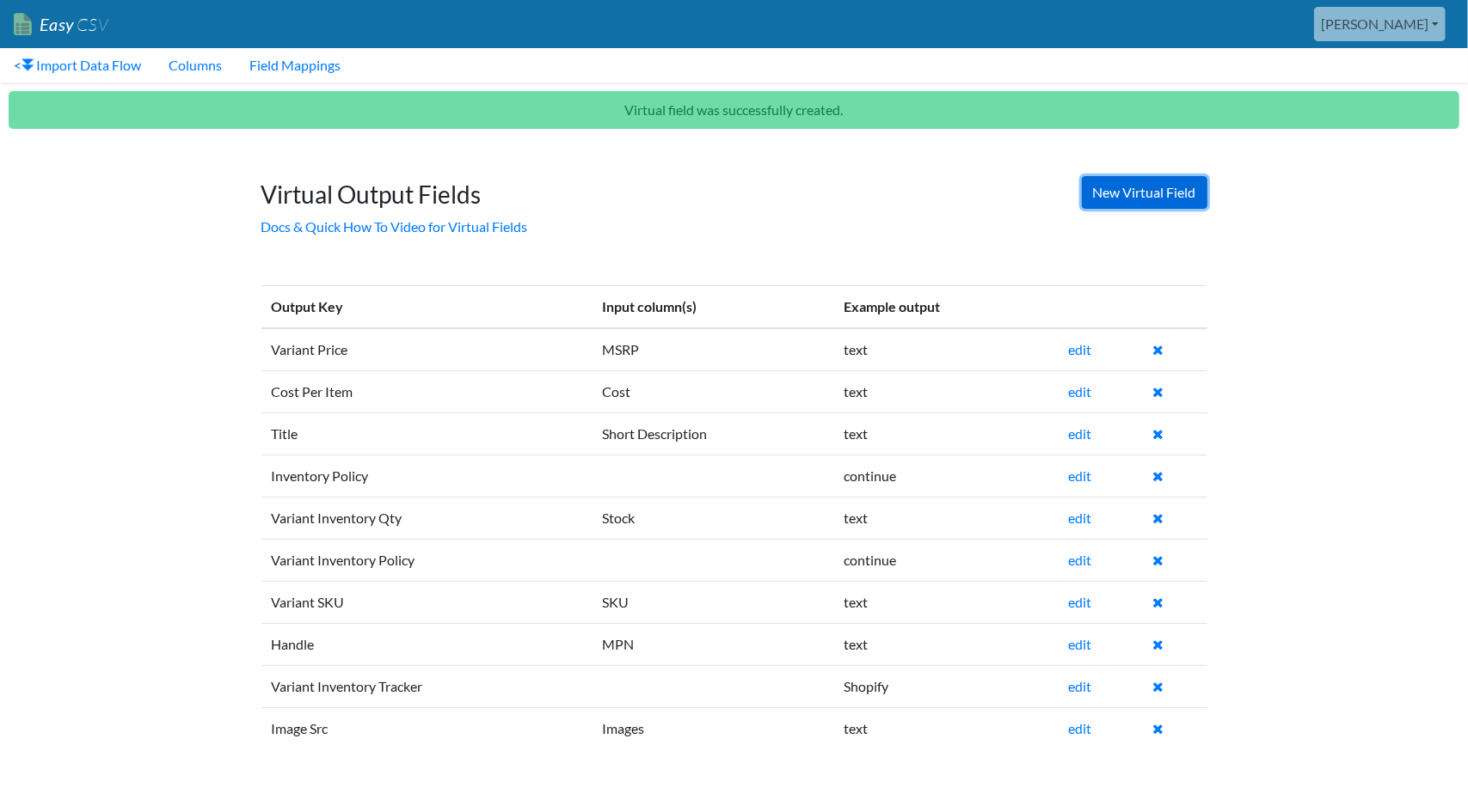
click at [1126, 187] on link "New Virtual Field" at bounding box center [1144, 192] width 125 height 33
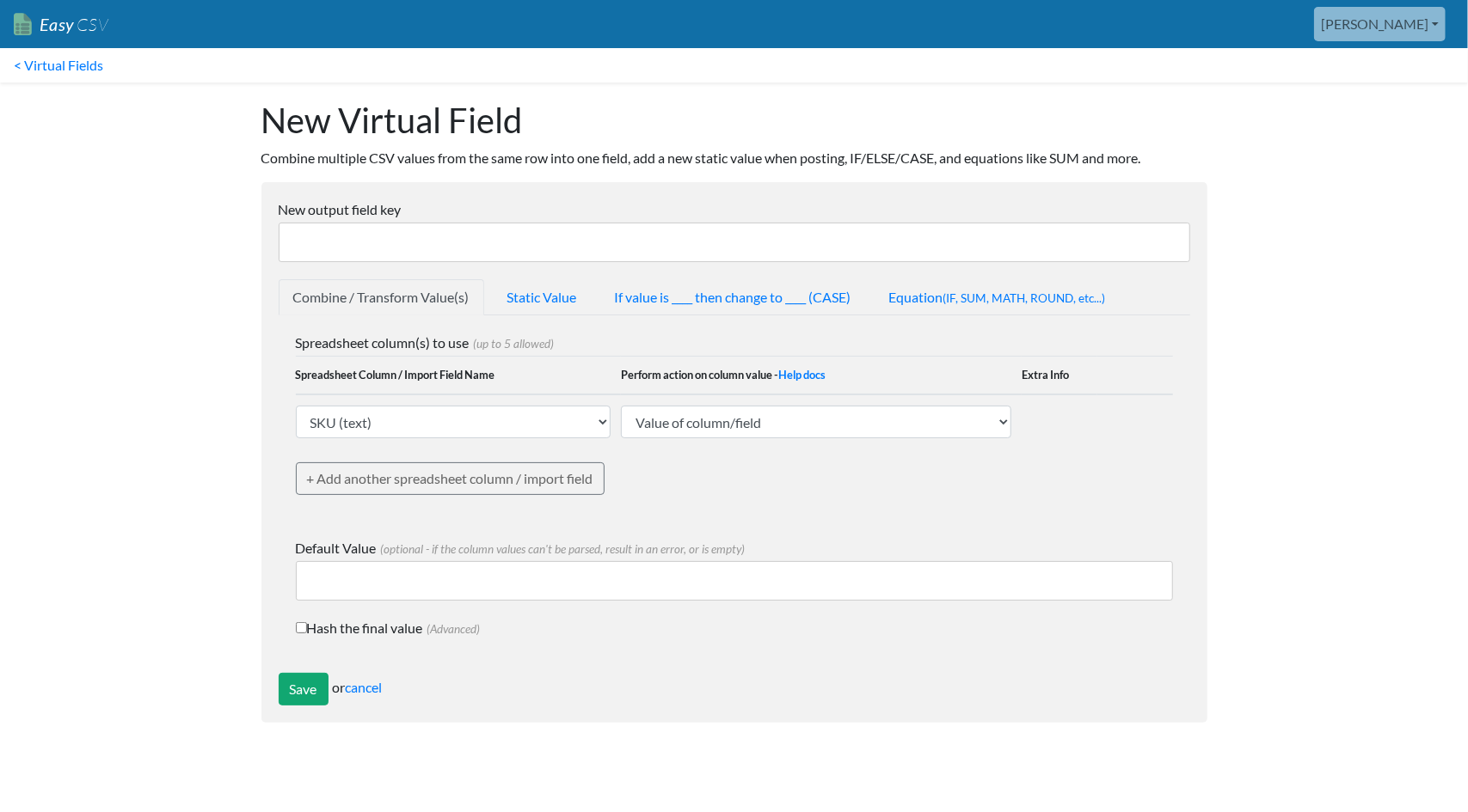
click at [529, 237] on input "New output field key" at bounding box center [734, 242] width 912 height 39
type input "Product Category"
drag, startPoint x: 455, startPoint y: 418, endPoint x: 449, endPoint y: 410, distance: 10.0
click at [455, 417] on select "SKU (text) MPN (text) Manufacturer (text) UPC (text) Category (text) Short Desc…" at bounding box center [454, 422] width 316 height 33
select select "741729"
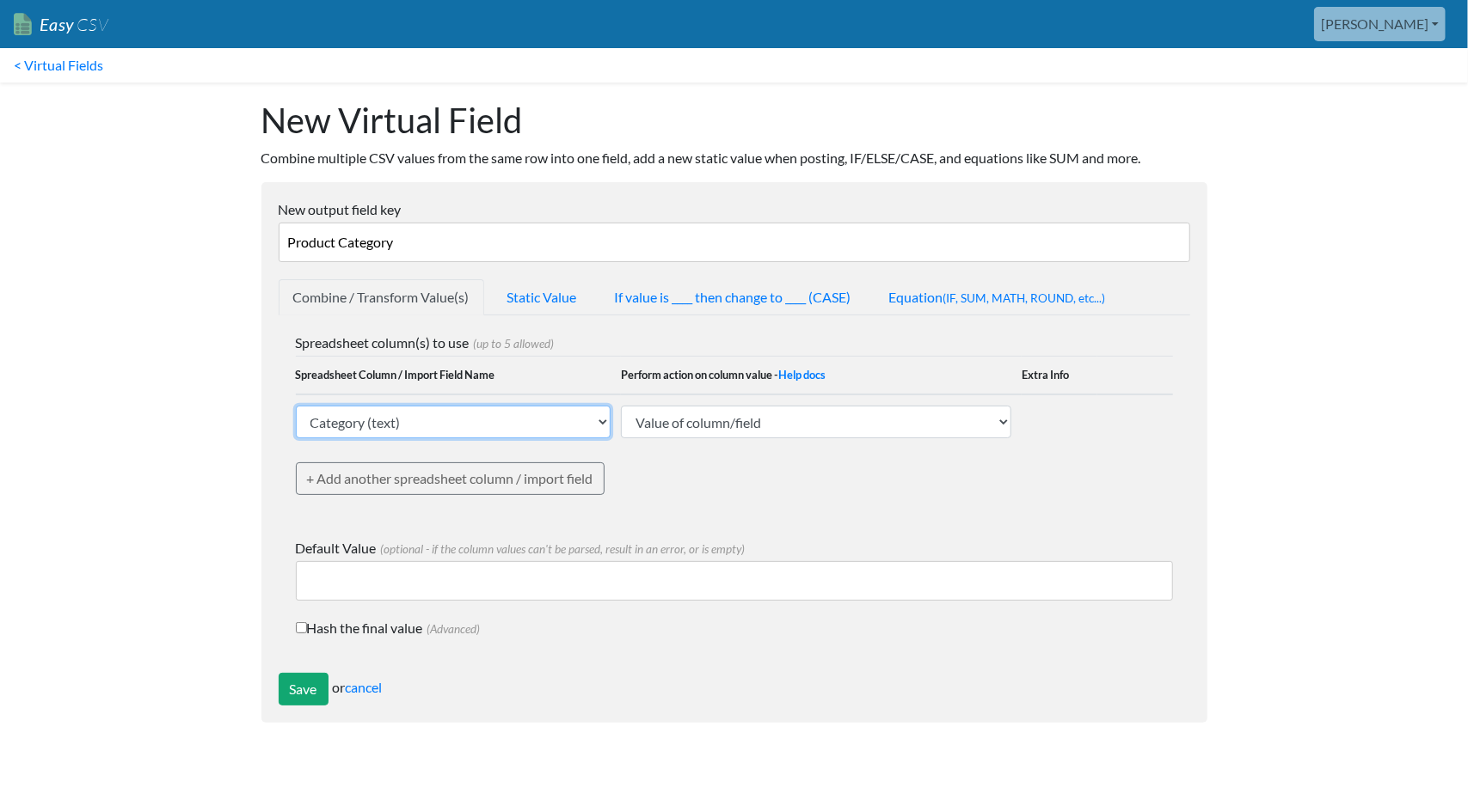
click at [296, 406] on select "SKU (text) MPN (text) Manufacturer (text) UPC (text) Category (text) Short Desc…" at bounding box center [454, 422] width 316 height 33
click at [315, 689] on input "Save" at bounding box center [303, 689] width 50 height 33
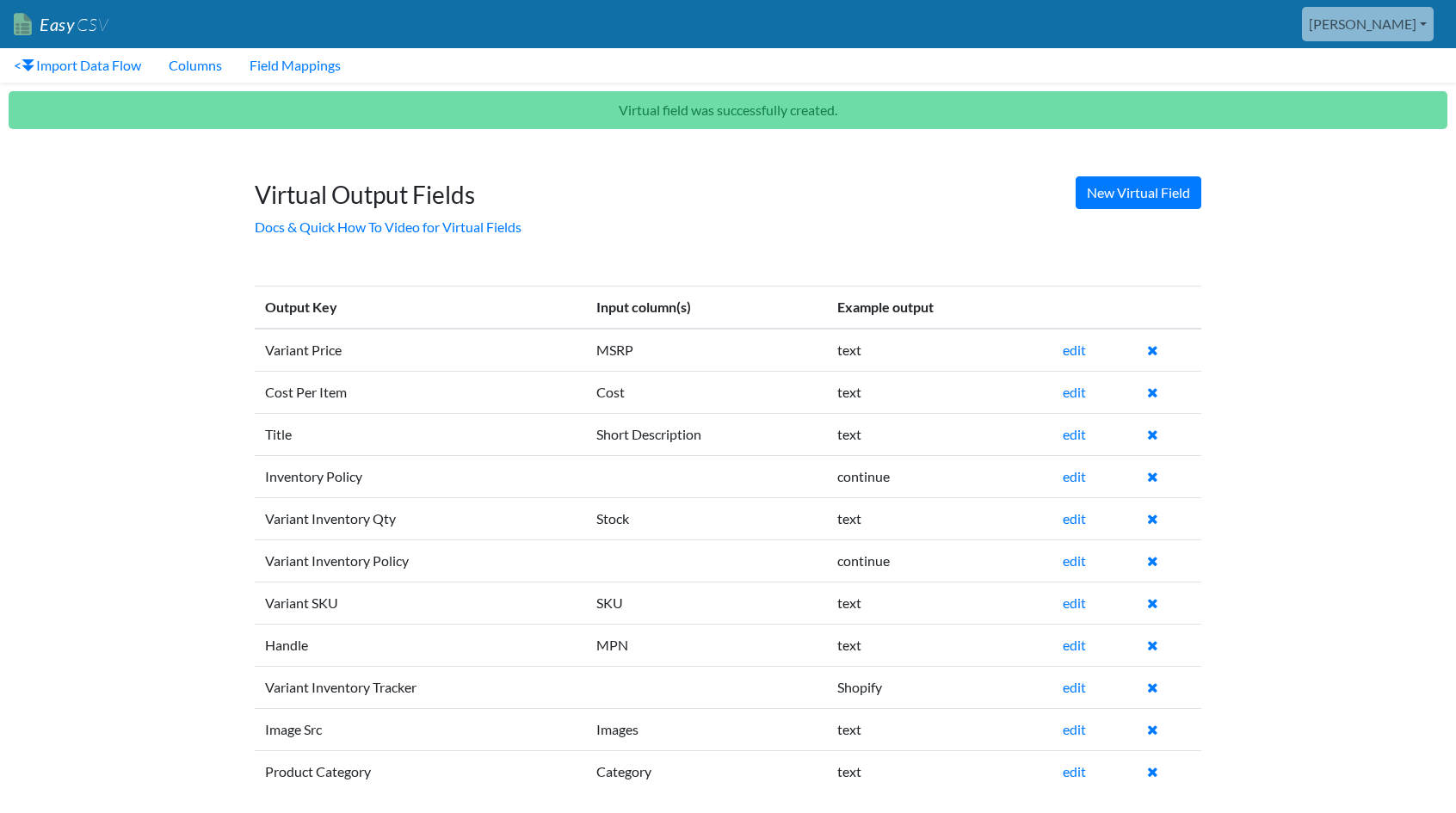
scroll to position [6, 0]
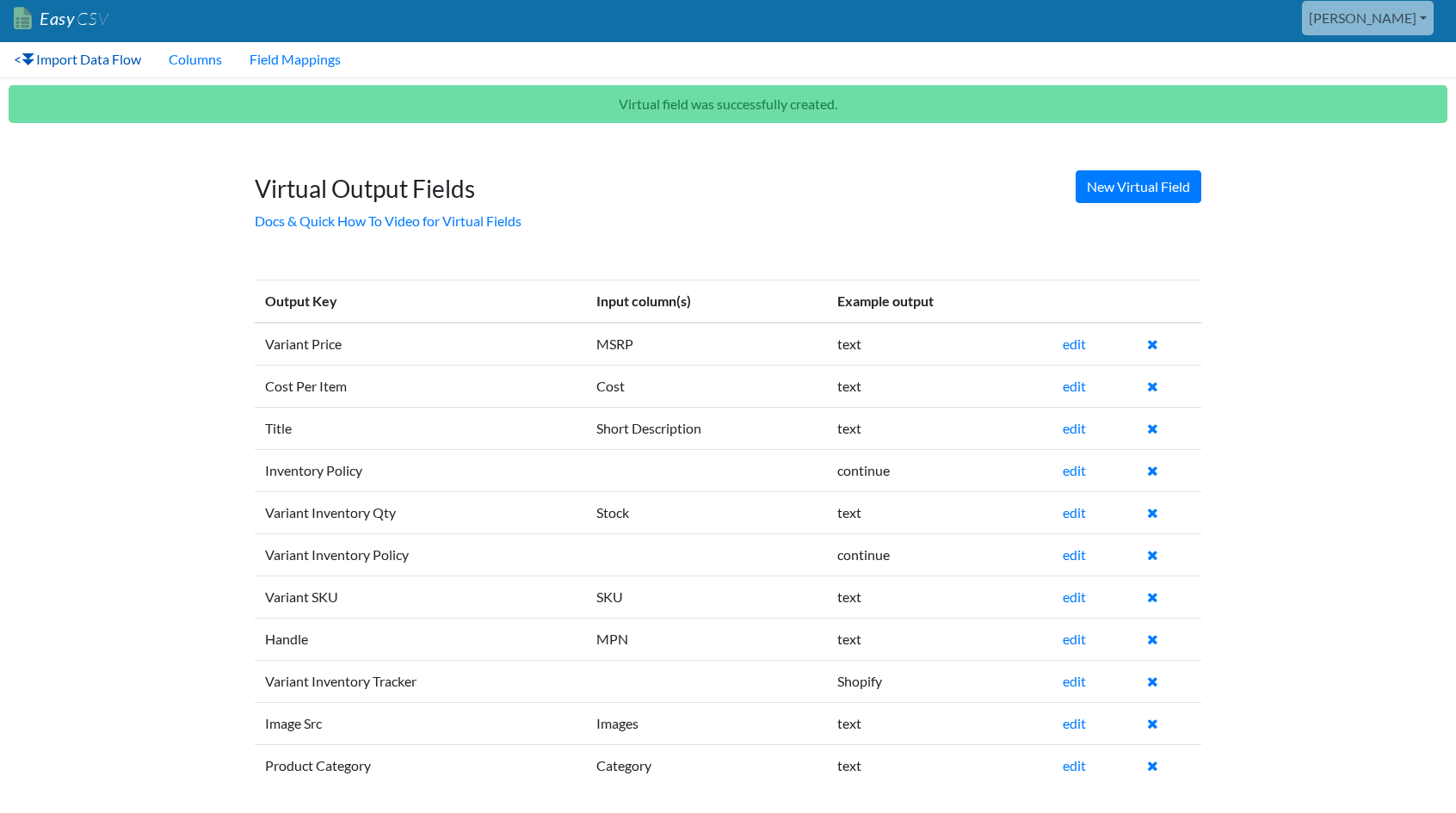
click at [103, 57] on link "< Import Data Flow" at bounding box center [77, 59] width 155 height 34
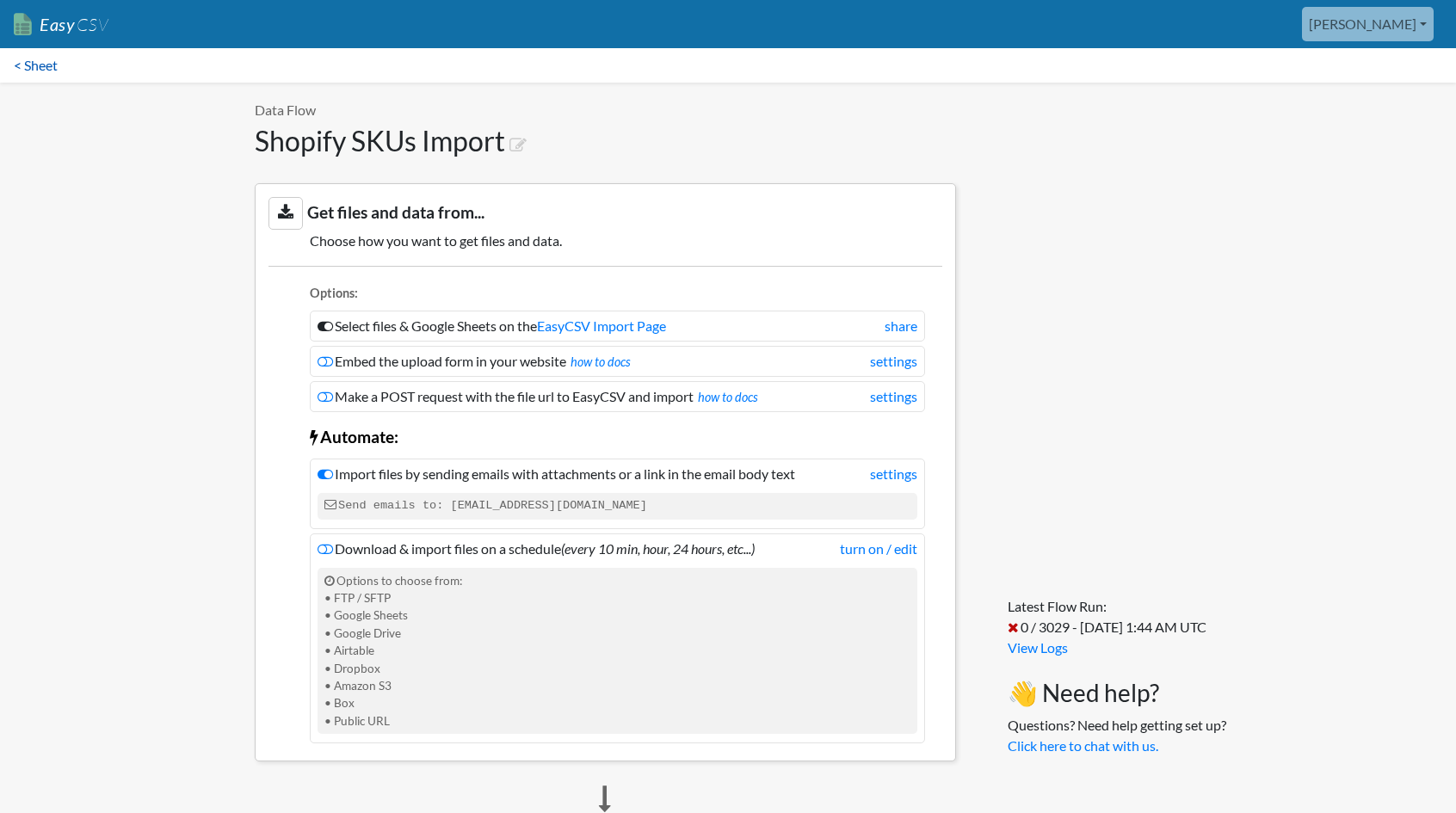
click at [53, 64] on link "< Sheet" at bounding box center [36, 65] width 72 height 34
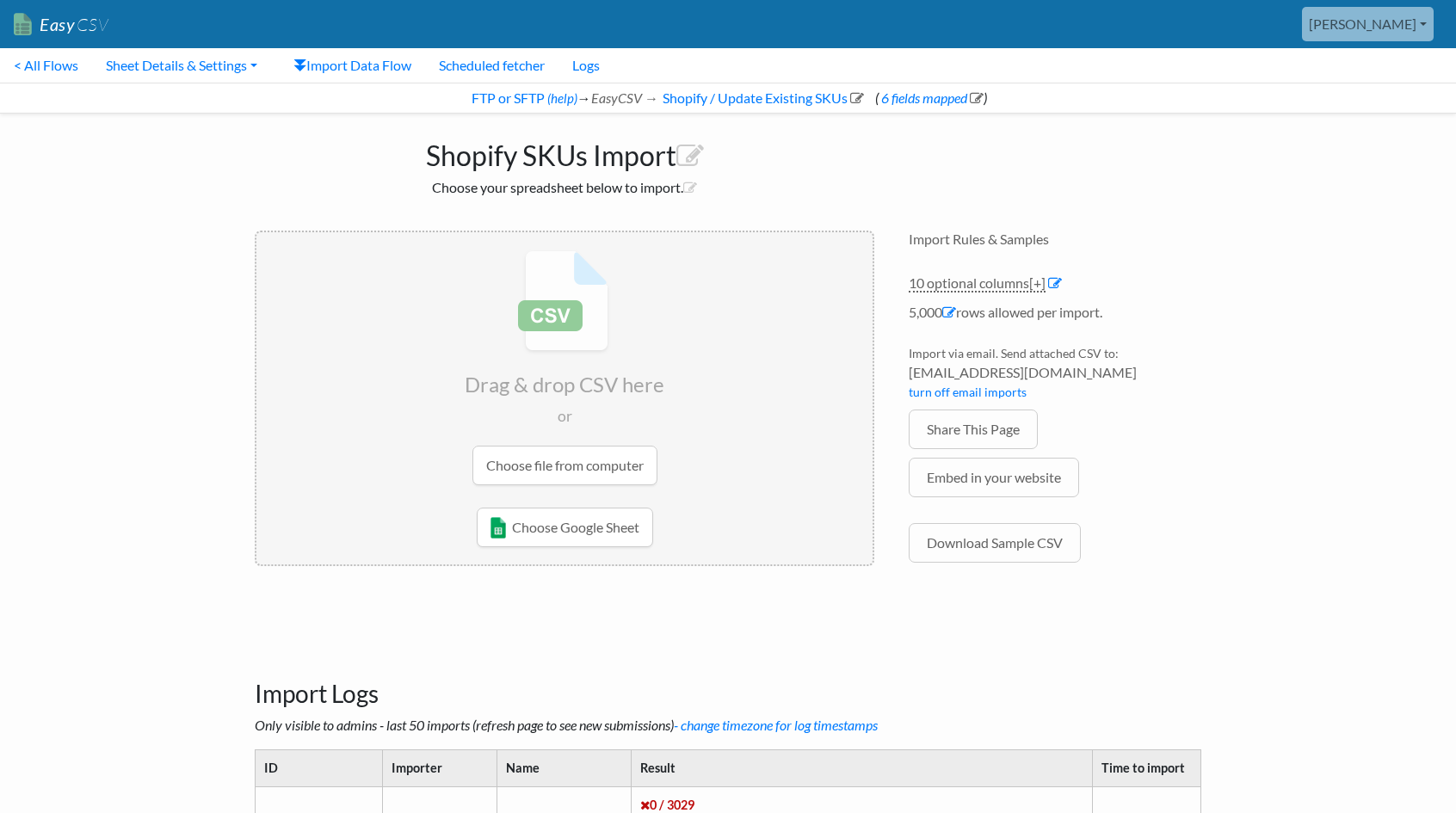
click at [563, 471] on input "file" at bounding box center [564, 368] width 616 height 271
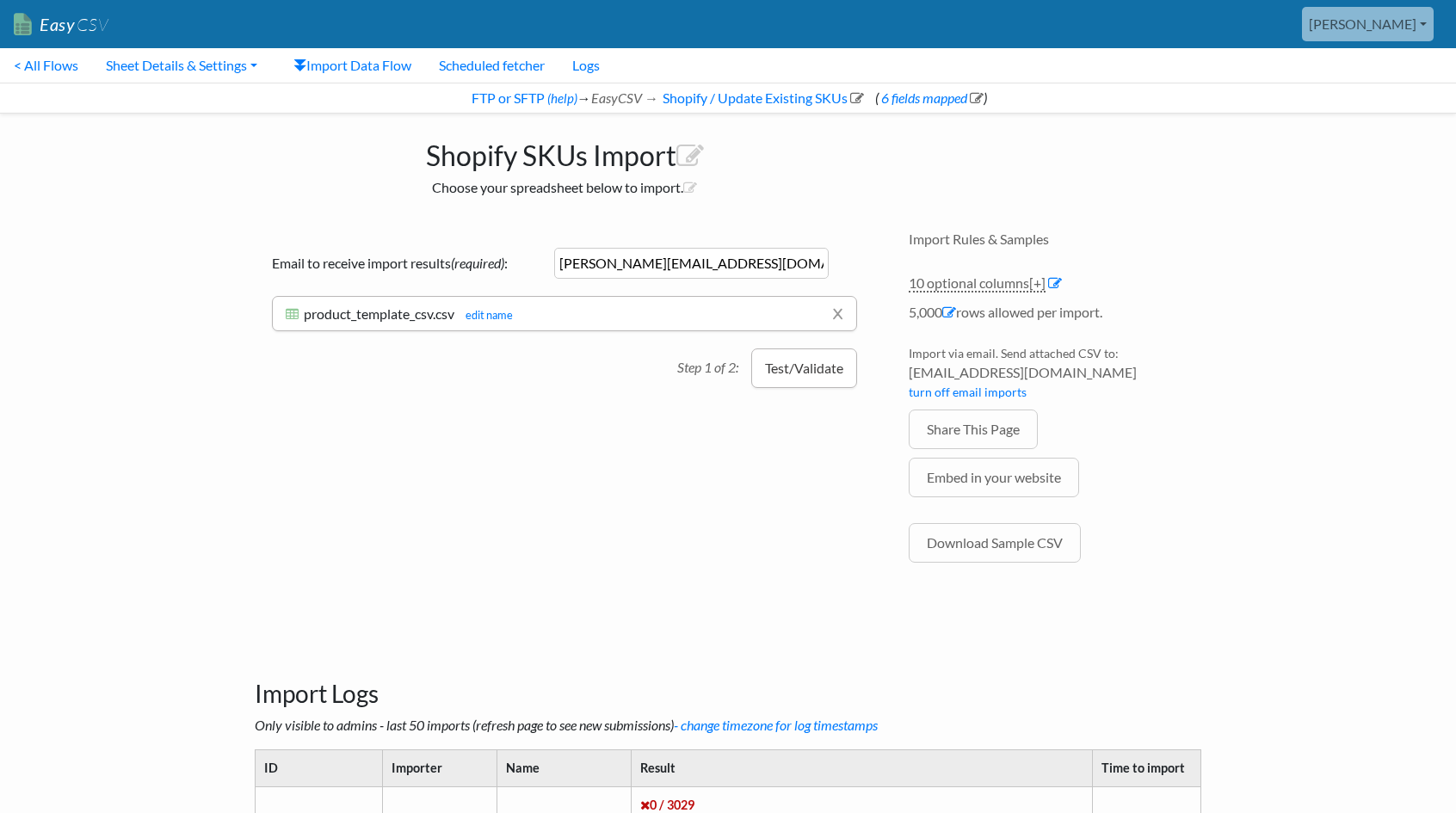
click at [792, 369] on button "Test/Validate" at bounding box center [804, 368] width 106 height 39
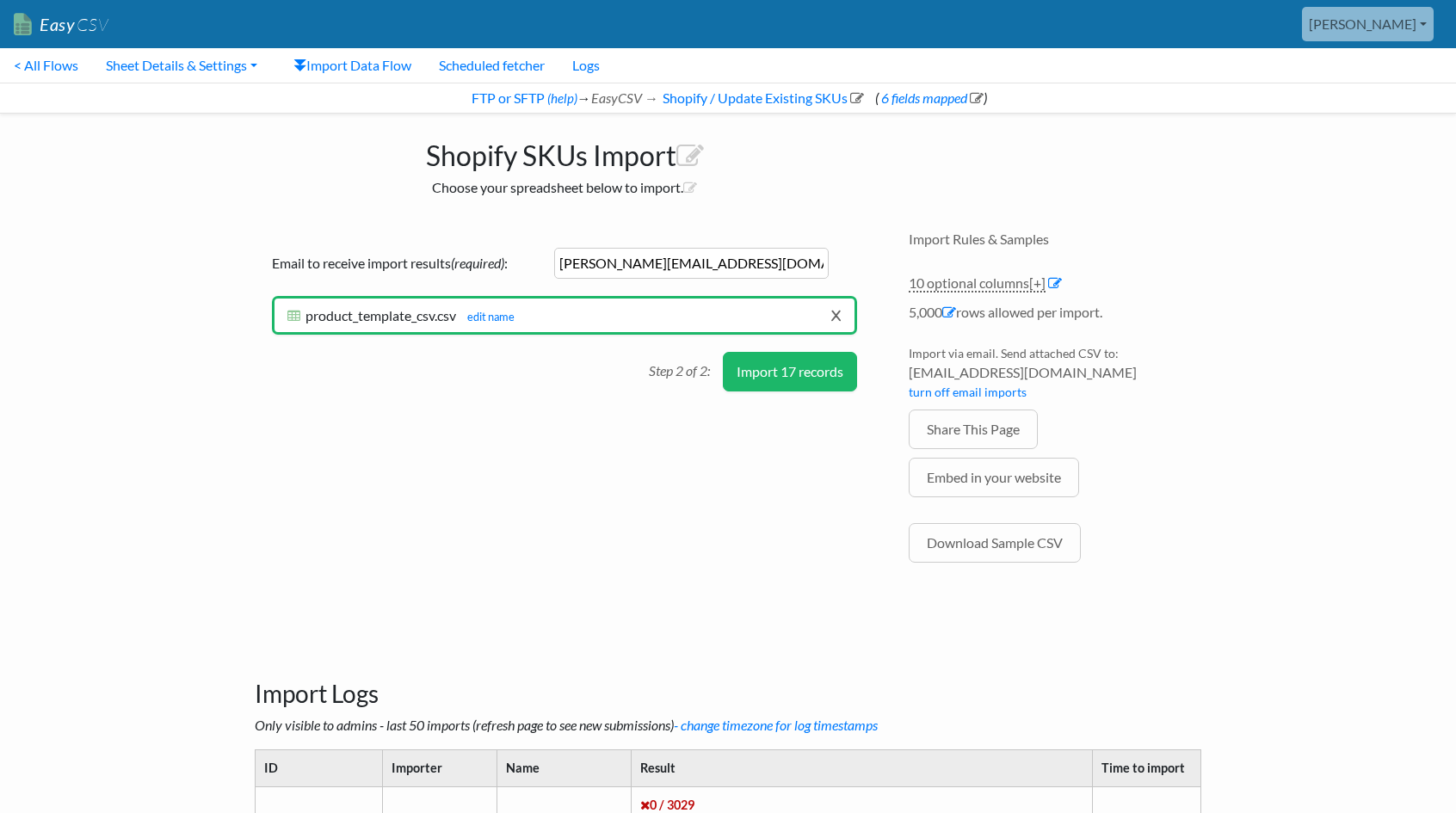
click at [834, 313] on link "x" at bounding box center [836, 315] width 11 height 33
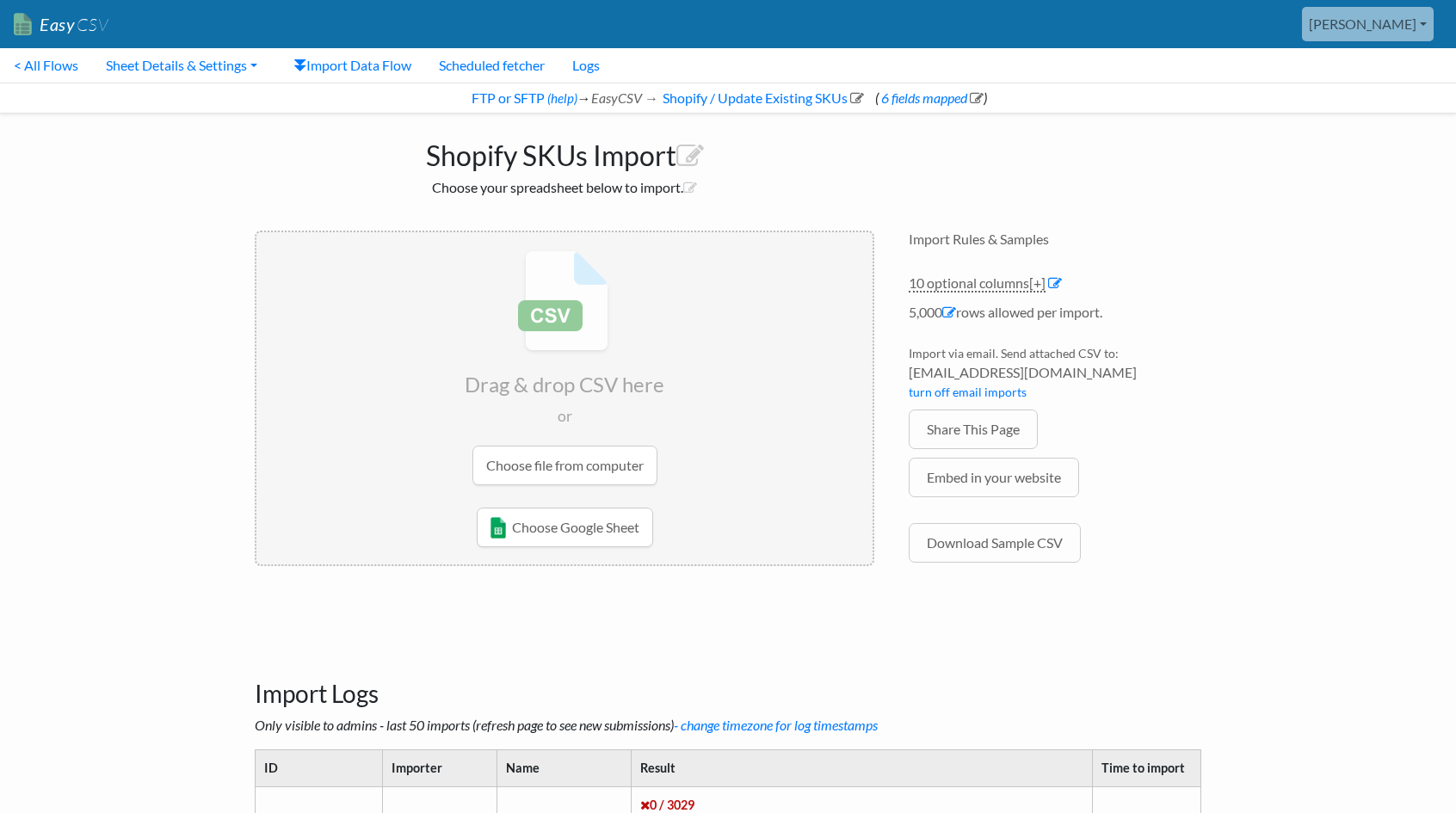
click at [579, 458] on input "file" at bounding box center [564, 368] width 616 height 271
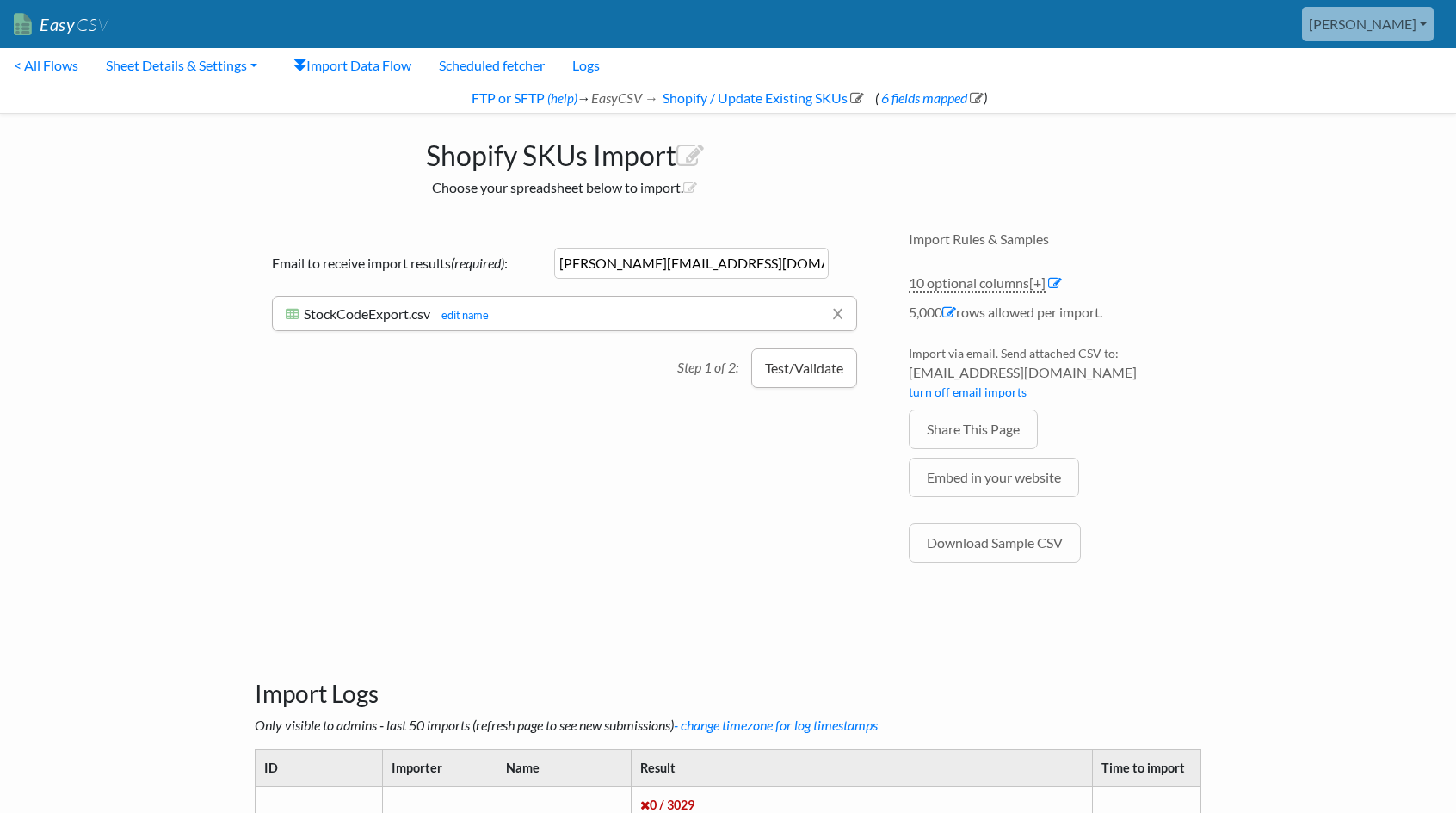
click at [790, 354] on button "Test/Validate" at bounding box center [804, 368] width 106 height 39
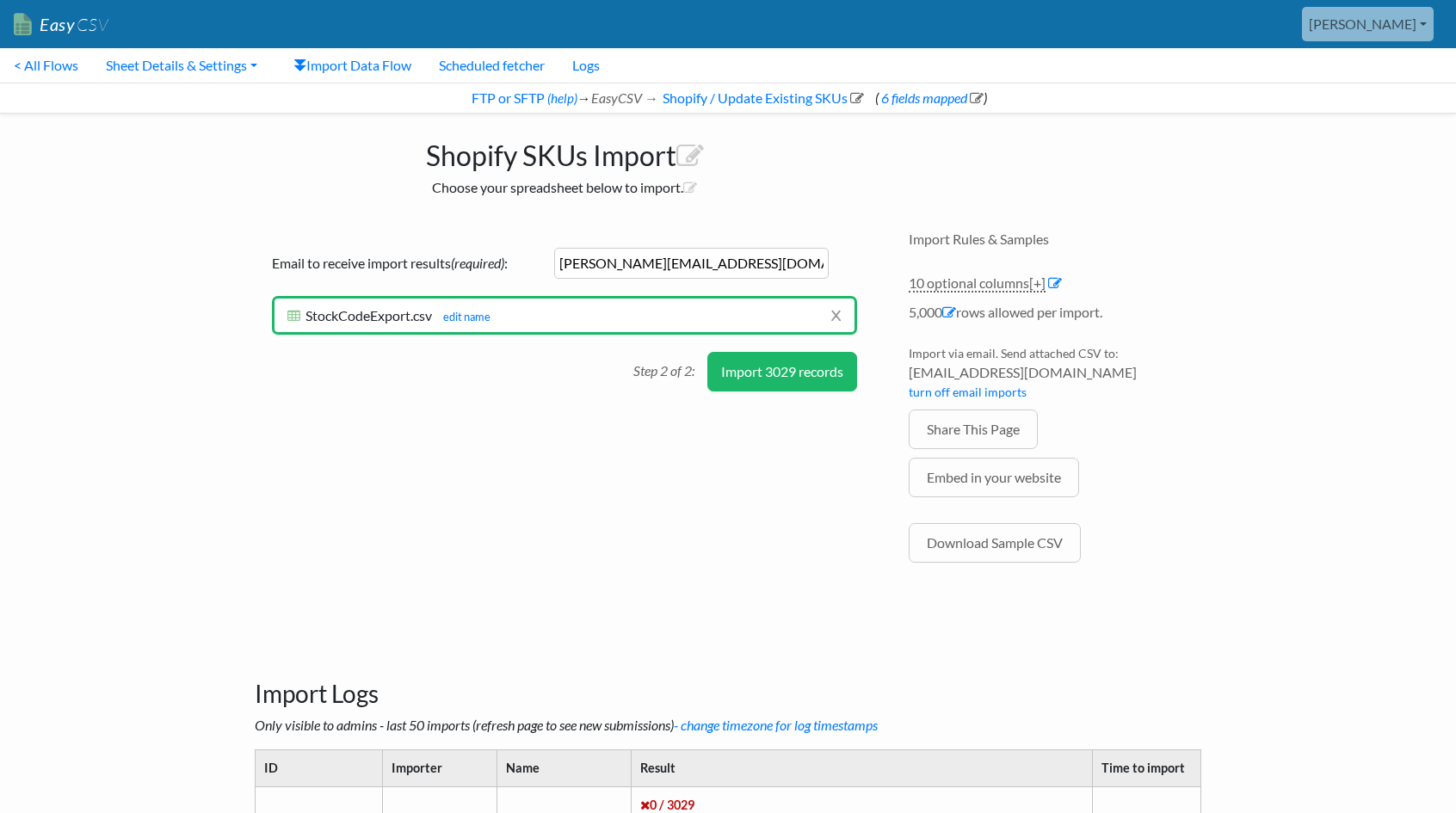
click at [788, 359] on button "Import 3029 records" at bounding box center [781, 372] width 149 height 39
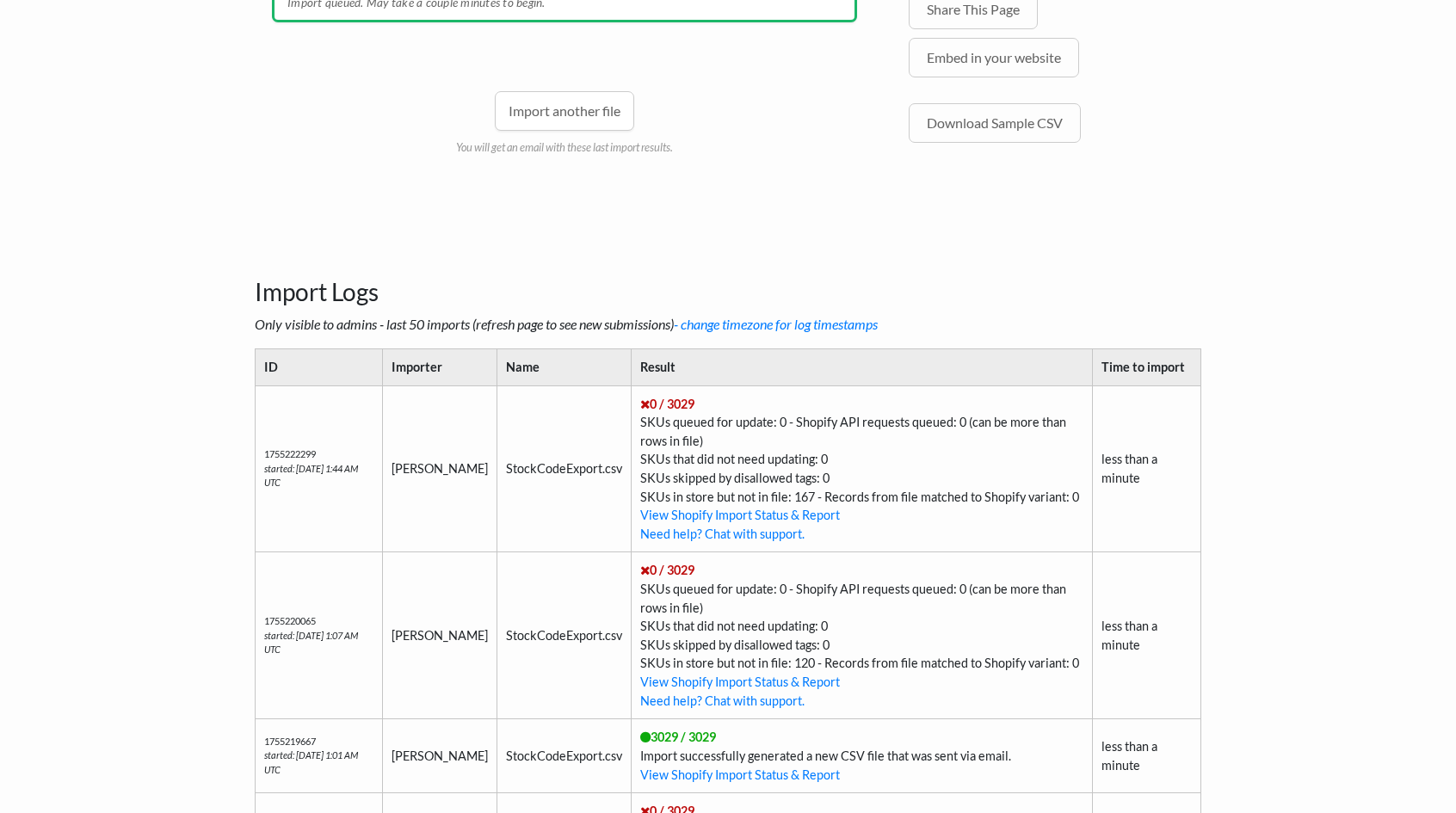
scroll to position [517, 0]
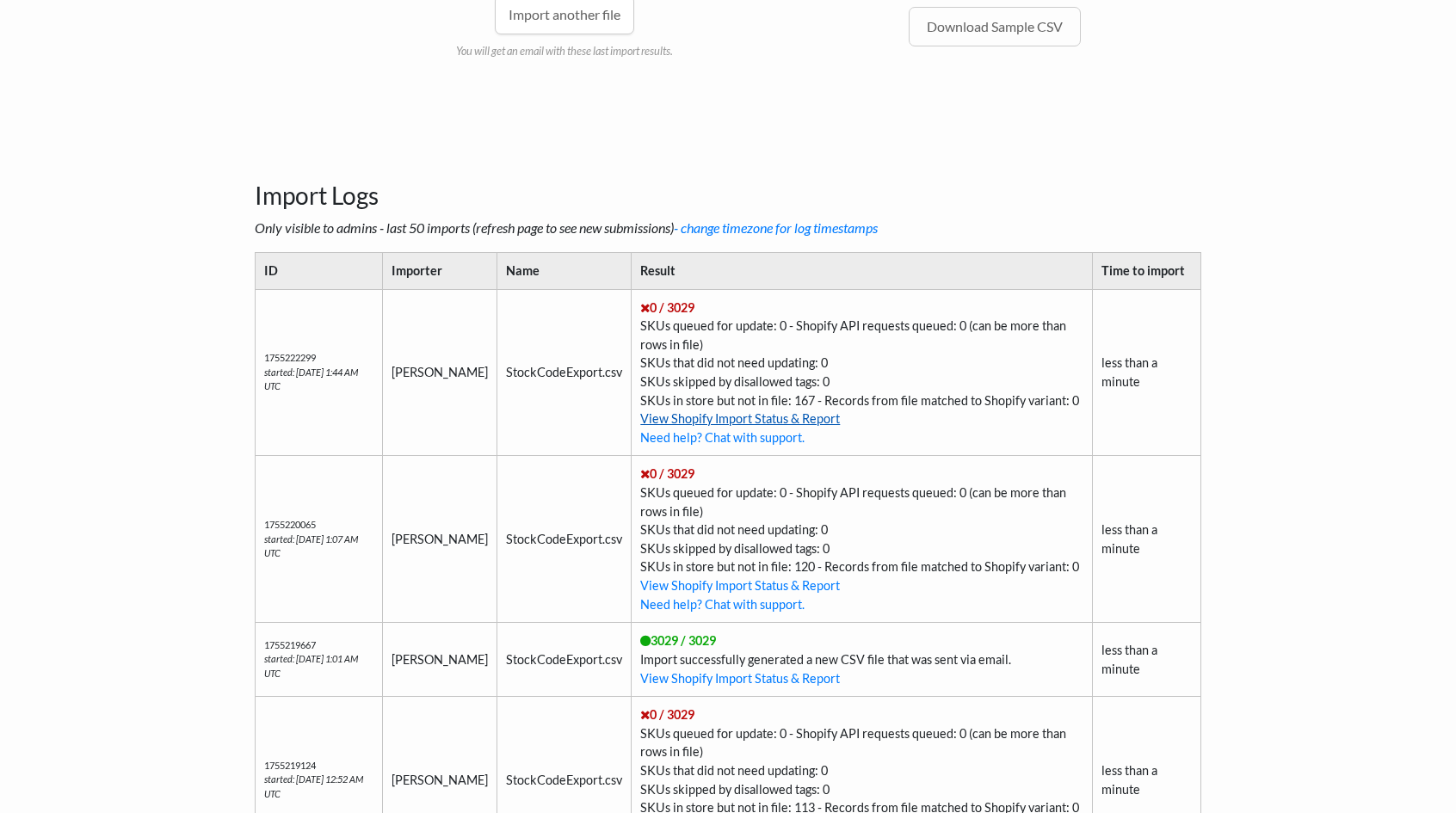
click at [723, 417] on link "View Shopify Import Status & Report" at bounding box center [739, 419] width 200 height 14
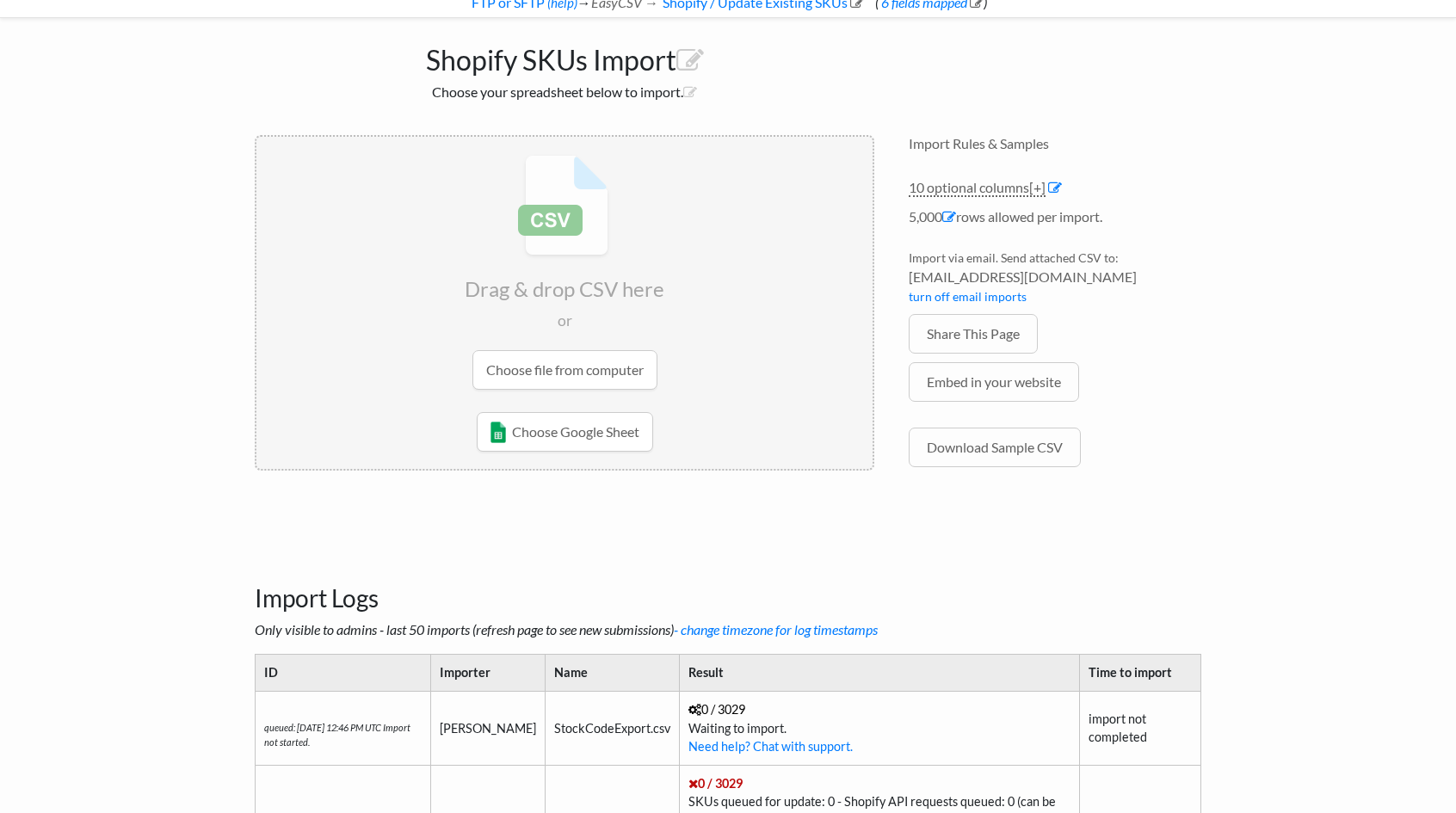
scroll to position [172, 0]
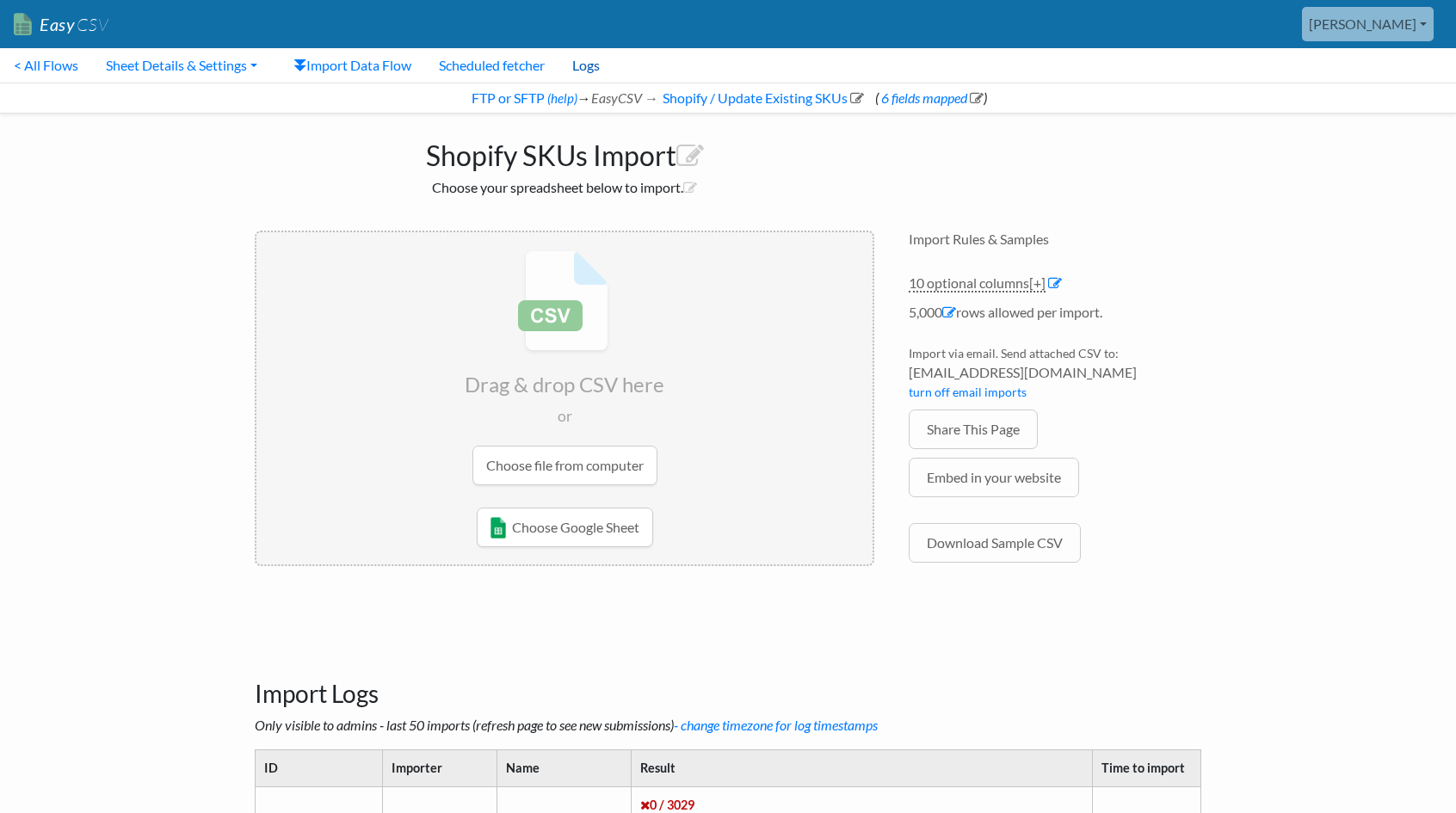
click at [599, 63] on link "Logs" at bounding box center [586, 65] width 55 height 34
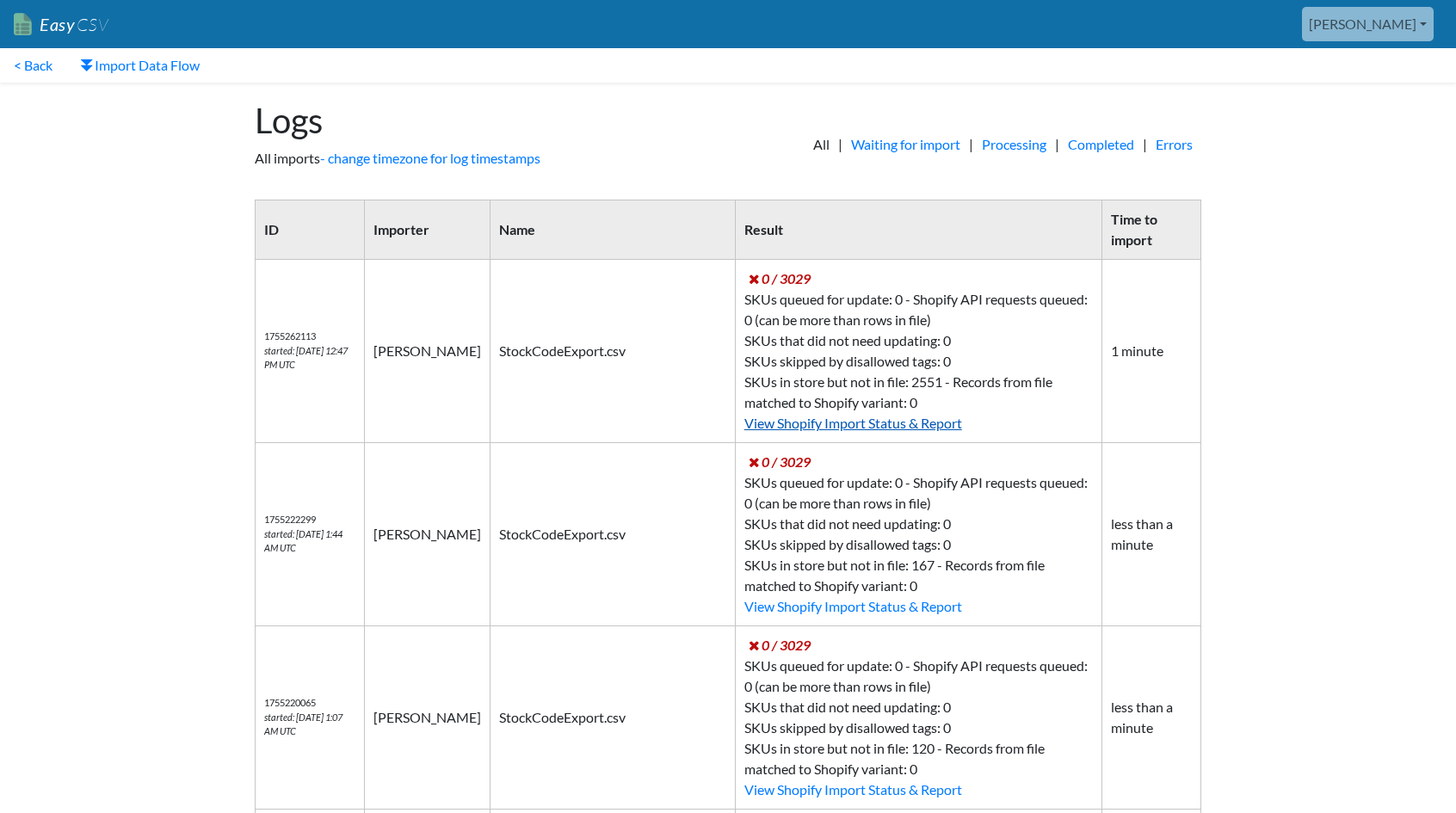
click at [826, 426] on link "View Shopify Import Status & Report" at bounding box center [853, 423] width 217 height 16
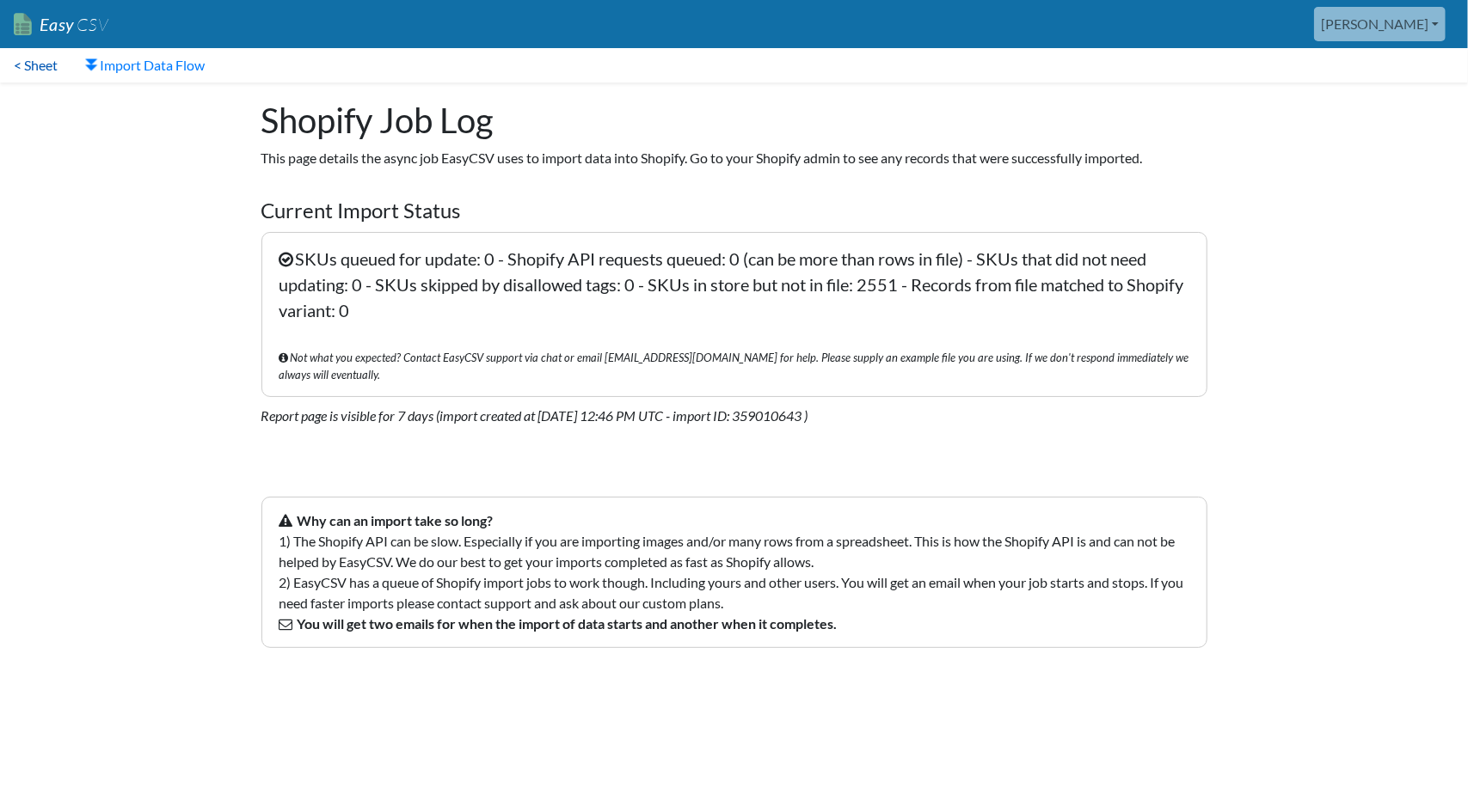
click at [53, 64] on link "< Sheet" at bounding box center [36, 65] width 72 height 34
